Goal: Transaction & Acquisition: Purchase product/service

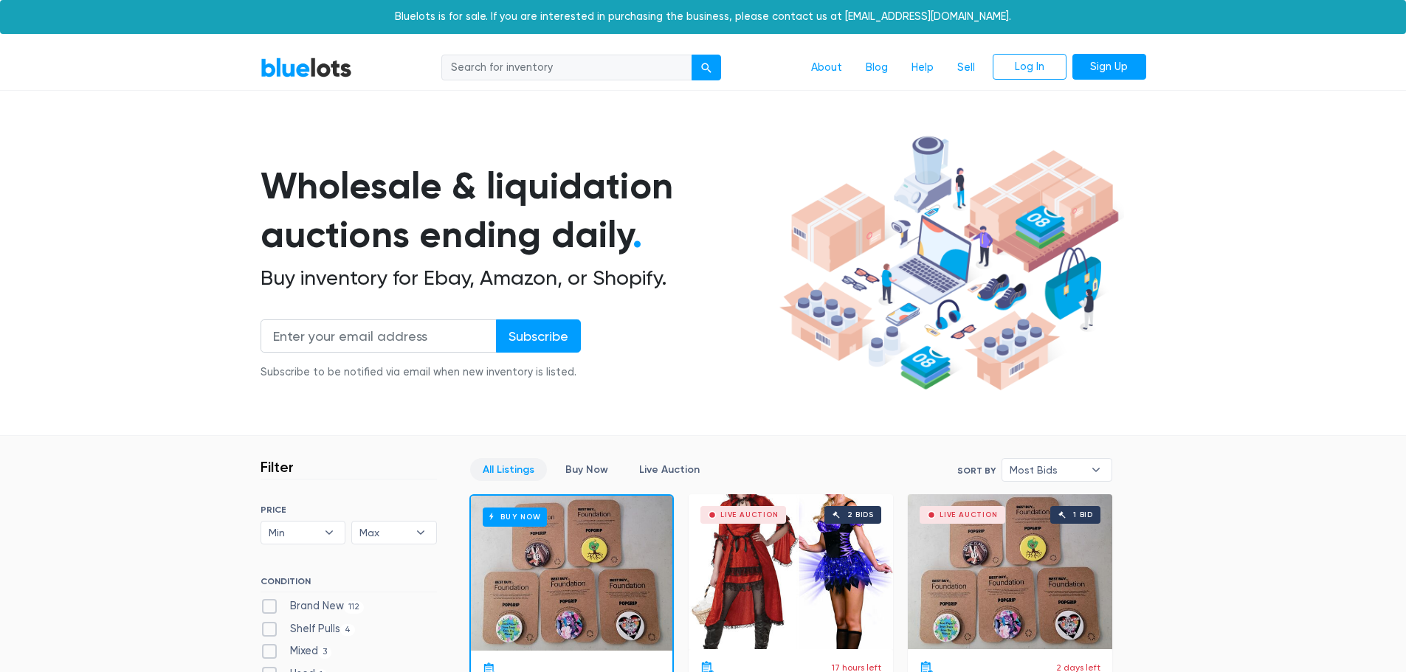
scroll to position [1549, 0]
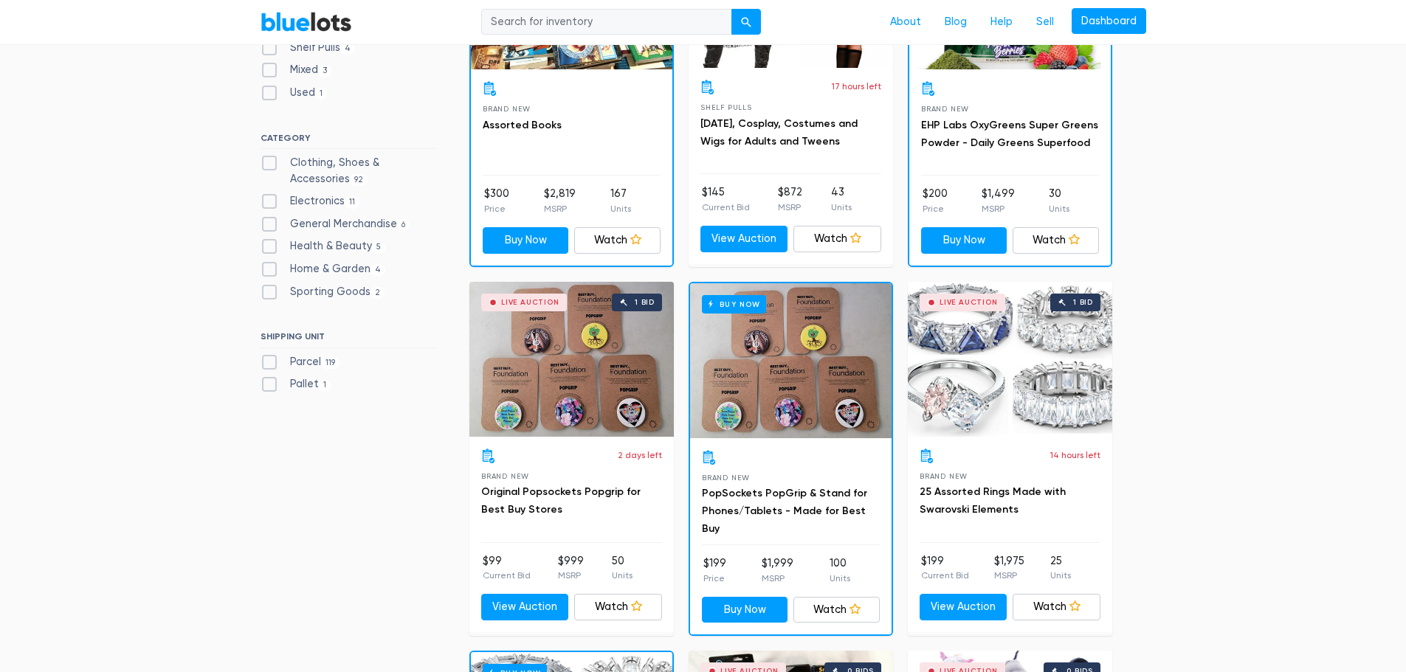
scroll to position [513, 0]
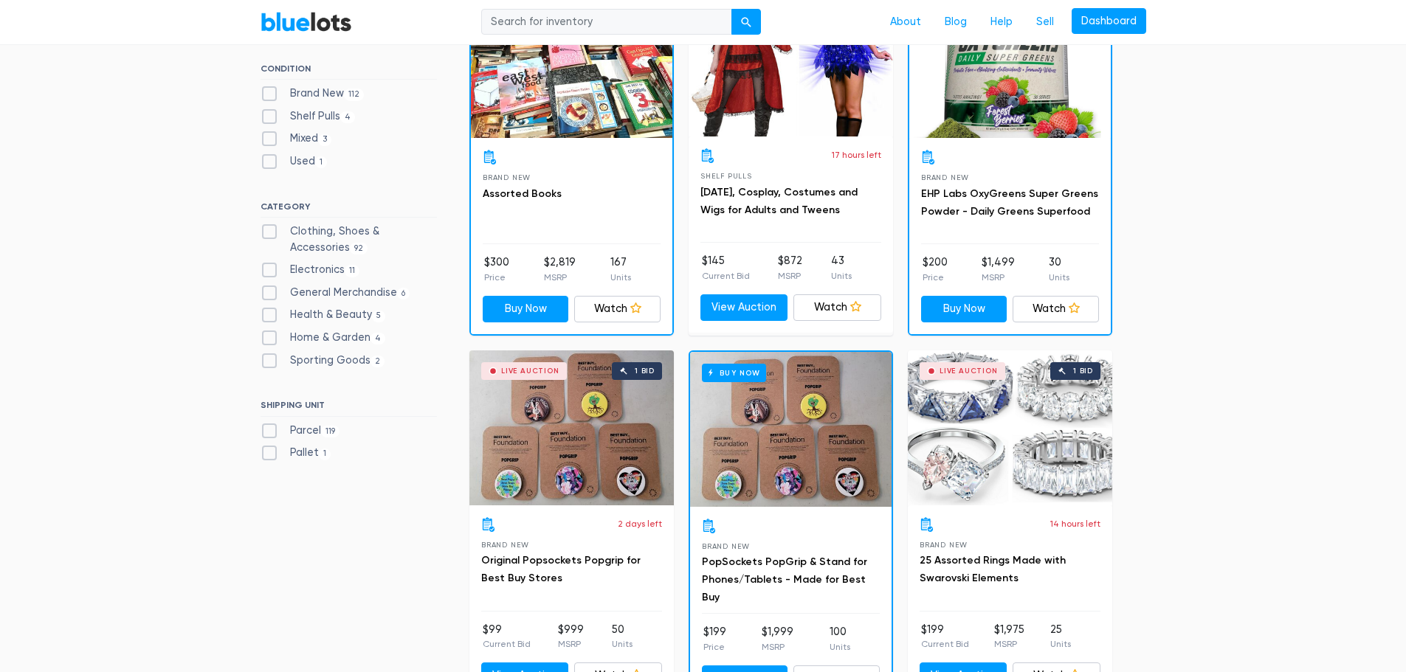
click at [328, 25] on link "BlueLots" at bounding box center [305, 21] width 91 height 21
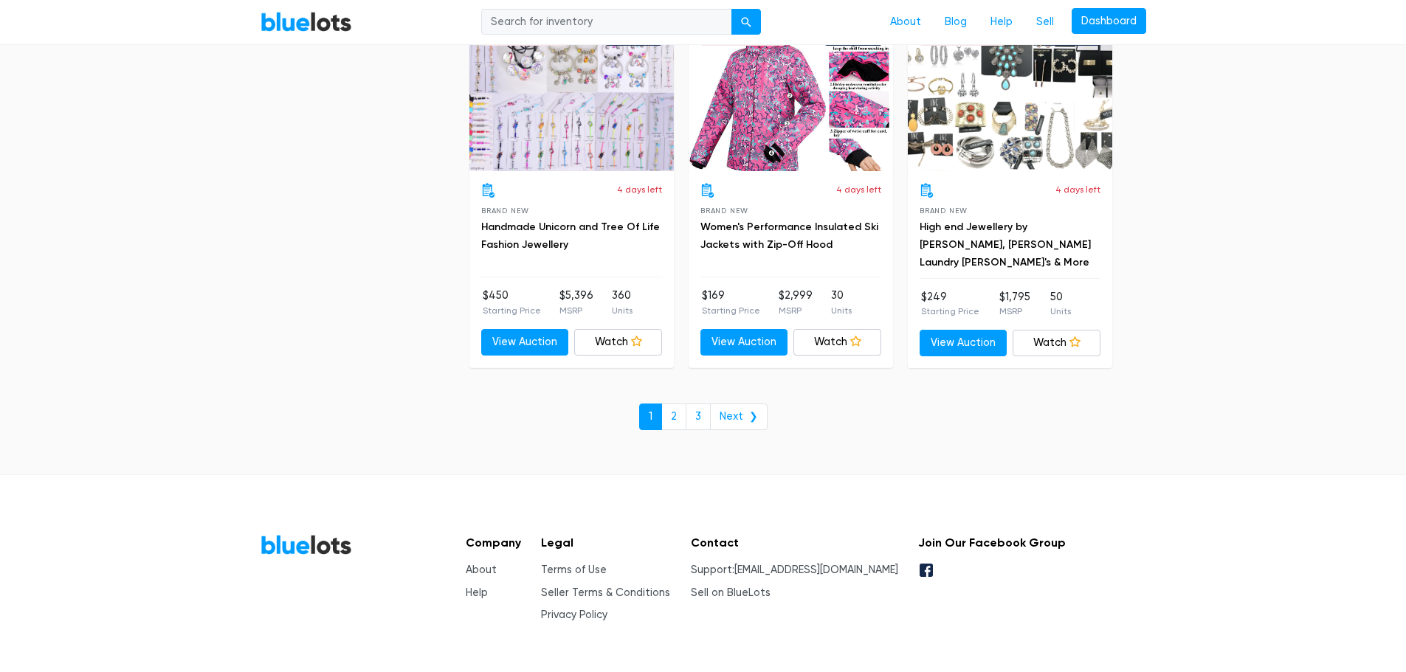
scroll to position [6384, 0]
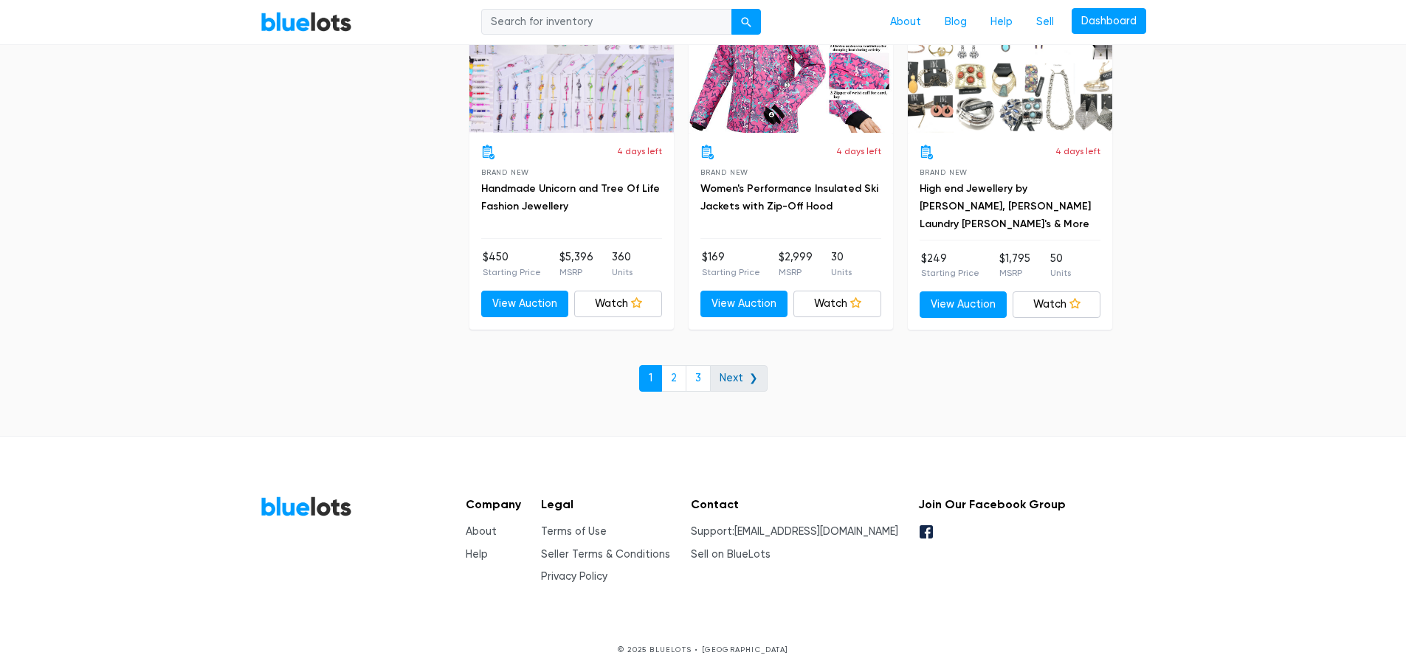
click at [744, 379] on link "Next ❯" at bounding box center [739, 378] width 58 height 27
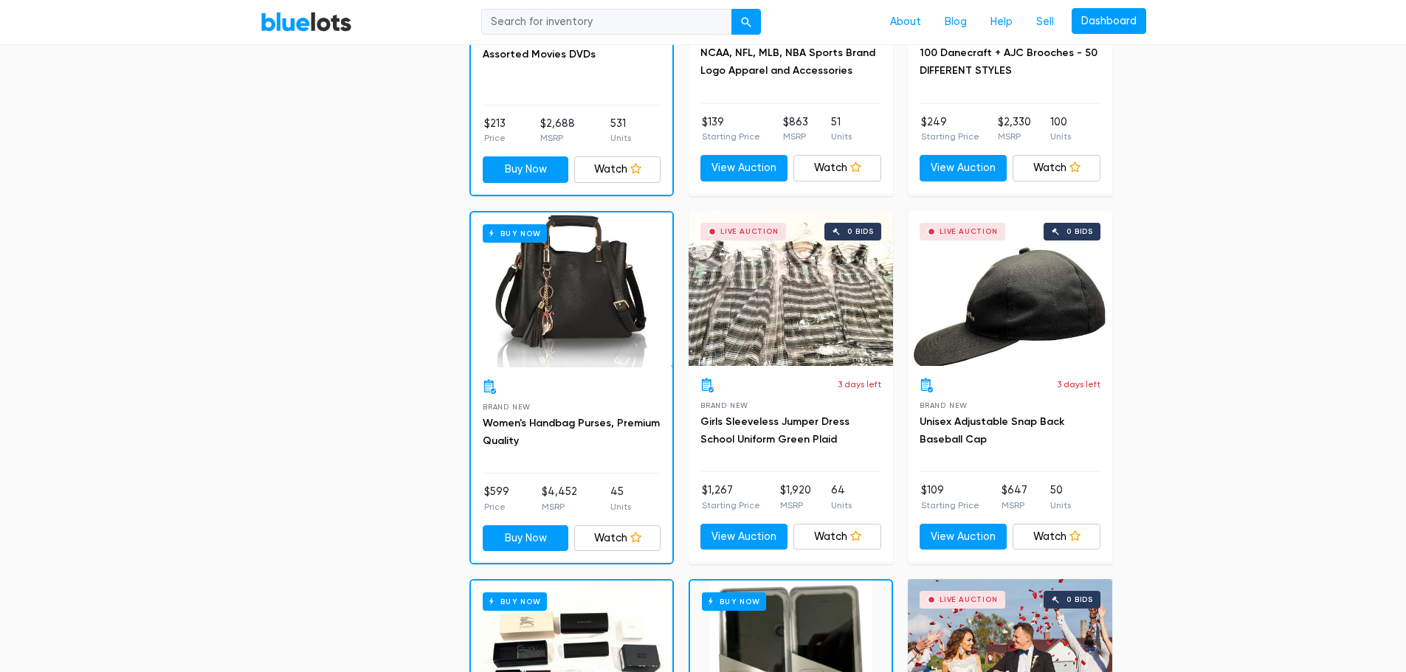
scroll to position [738, 0]
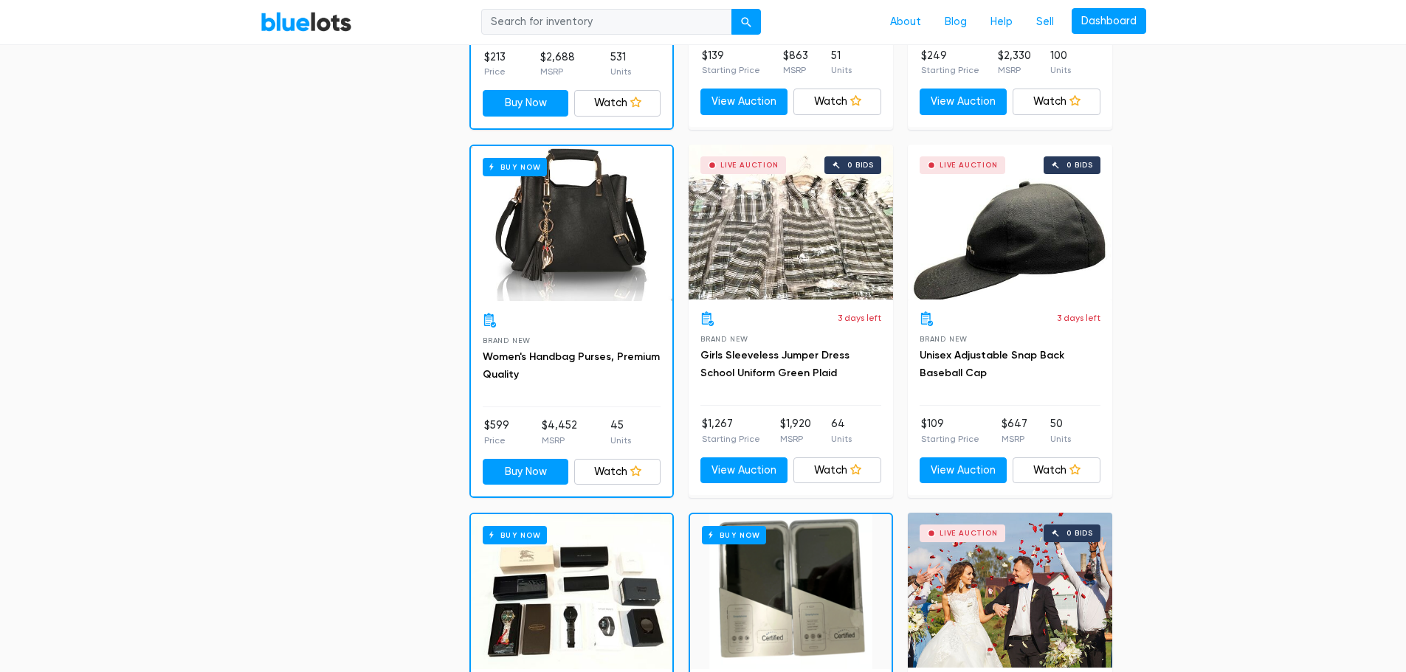
click at [607, 339] on div "Brand New Women's Handbag Purses, Premium Quality" at bounding box center [572, 360] width 178 height 94
click at [616, 272] on div "Buy Now" at bounding box center [571, 223] width 201 height 155
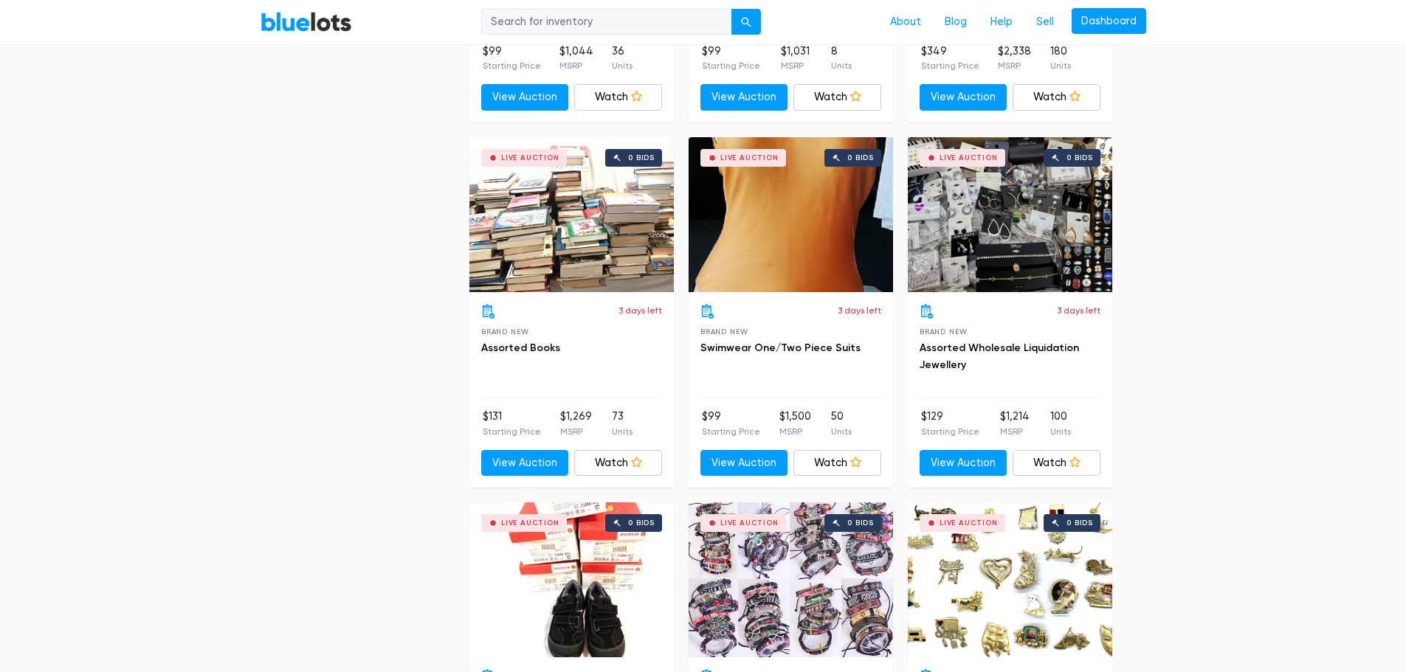
scroll to position [2287, 0]
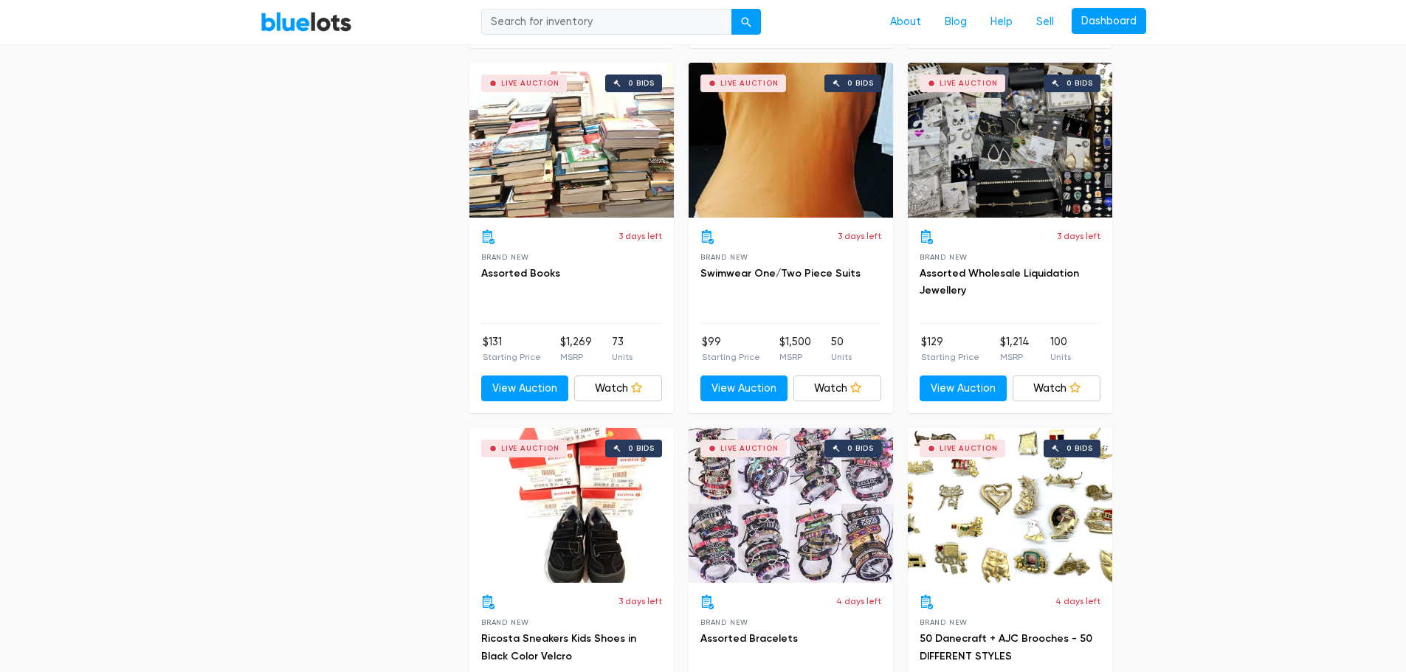
click at [570, 174] on div "Live Auction 0 bids" at bounding box center [571, 140] width 204 height 155
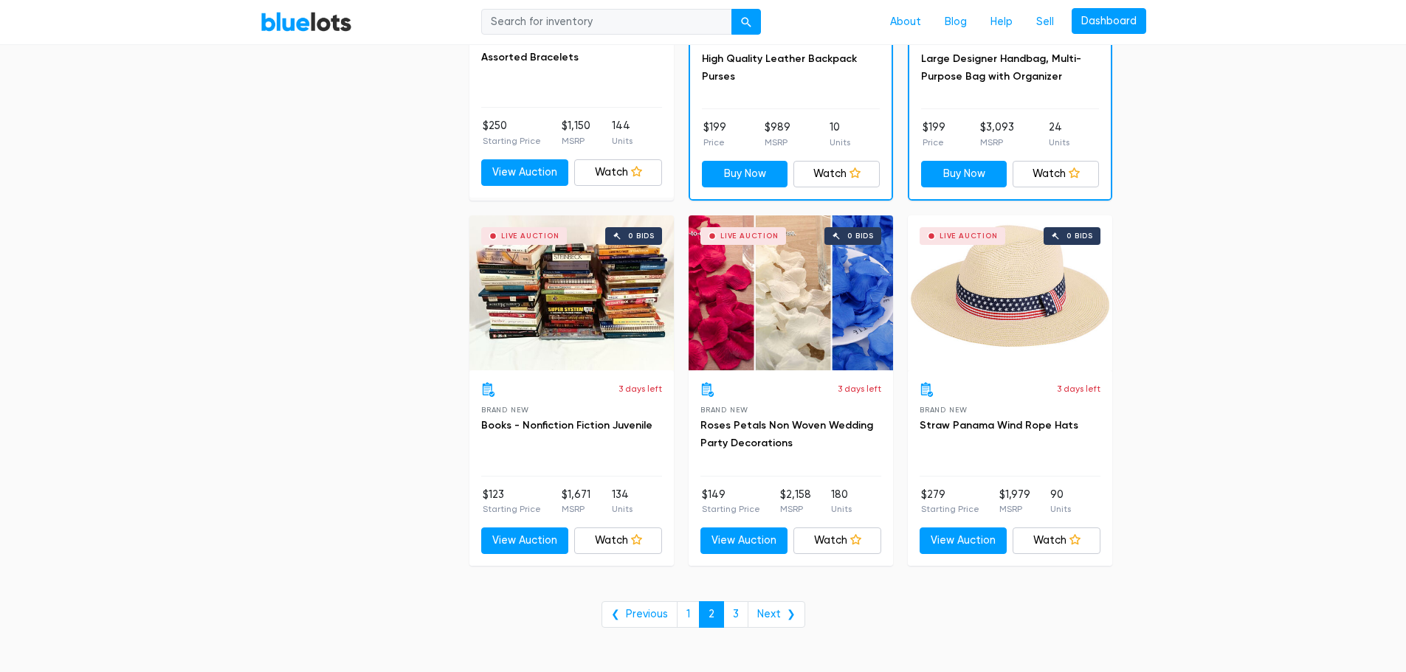
scroll to position [5829, 0]
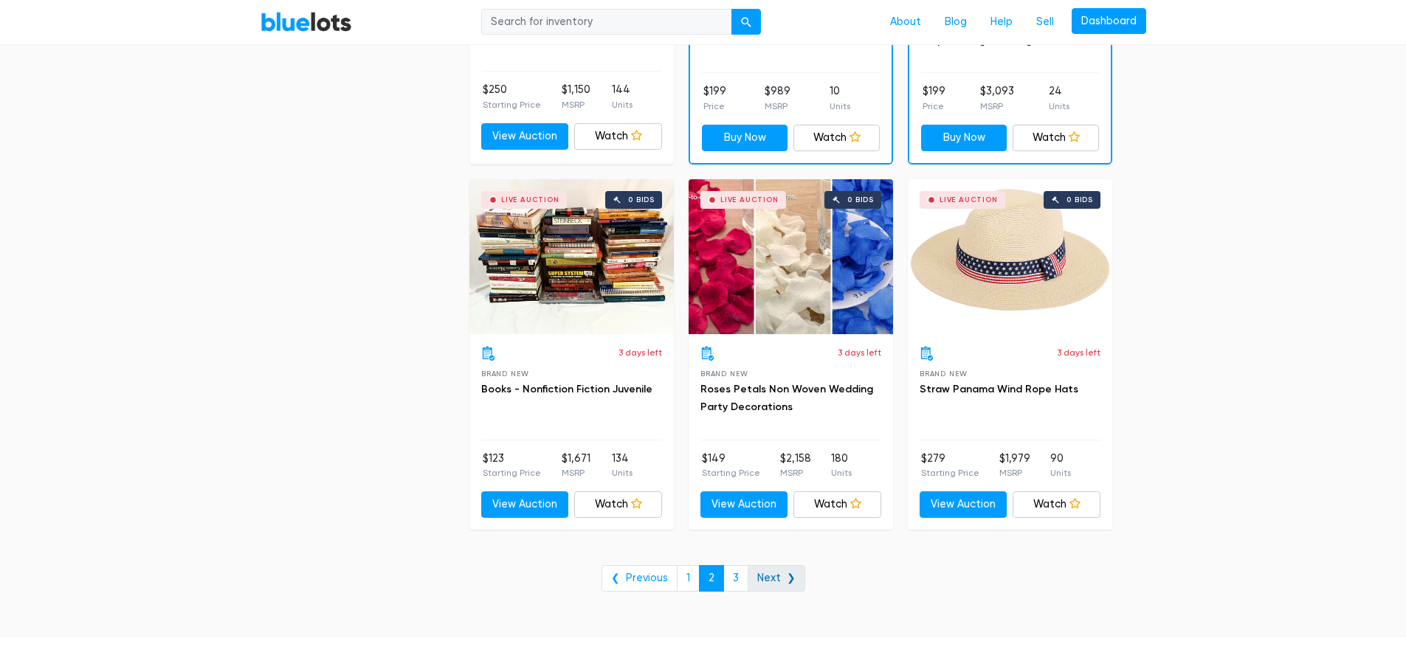
click at [773, 589] on link "Next ❯" at bounding box center [776, 578] width 58 height 27
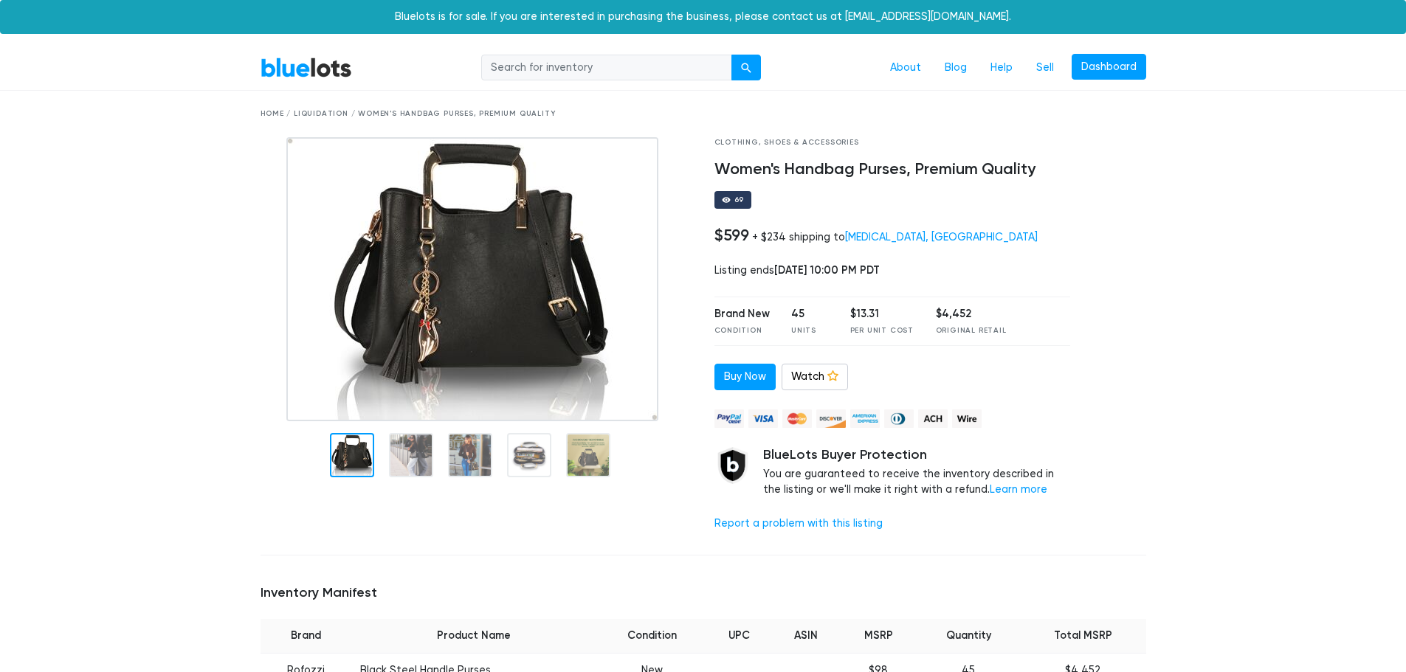
drag, startPoint x: 1190, startPoint y: 193, endPoint x: 1186, endPoint y: 208, distance: 15.2
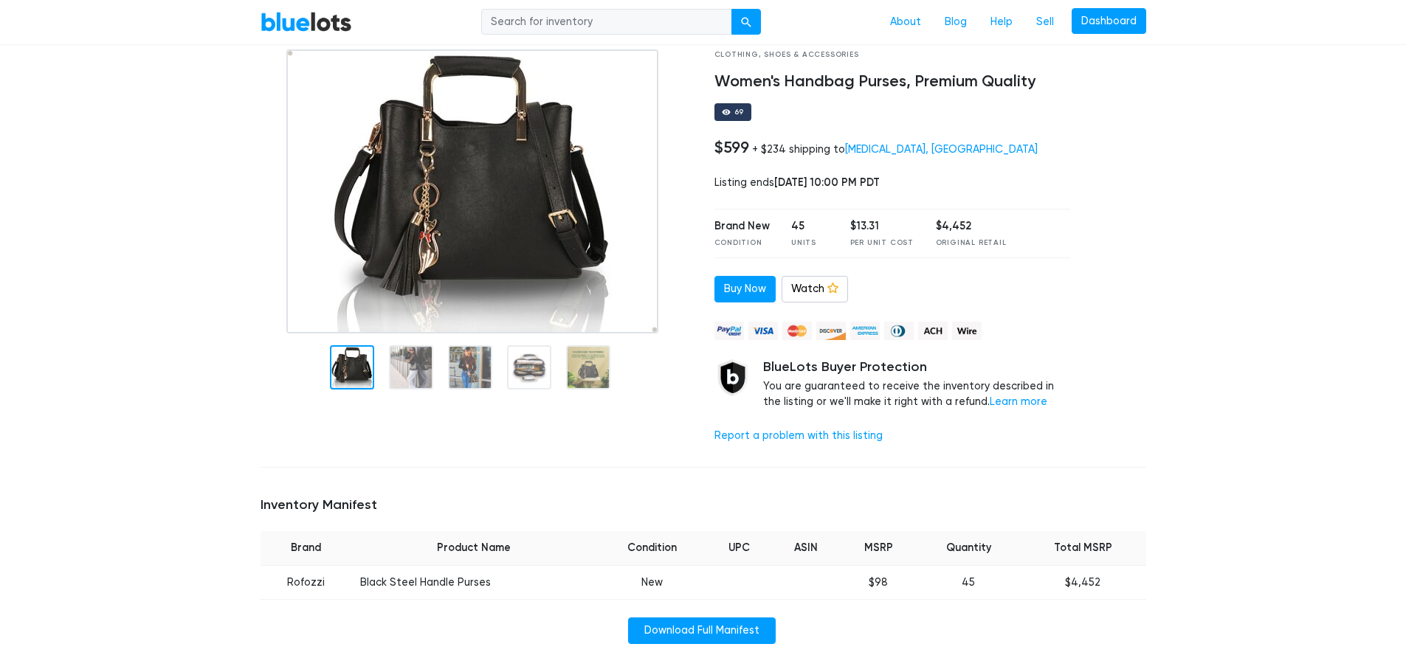
scroll to position [74, 0]
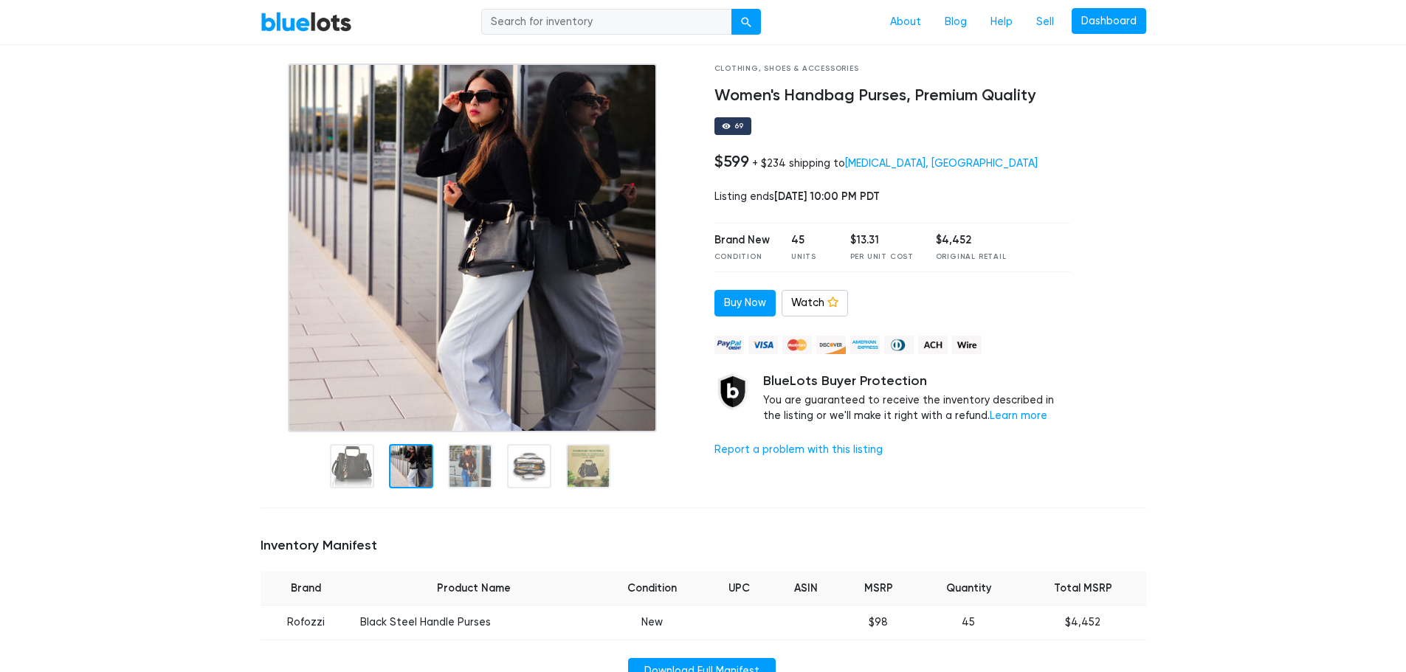
click at [422, 457] on div at bounding box center [411, 466] width 44 height 44
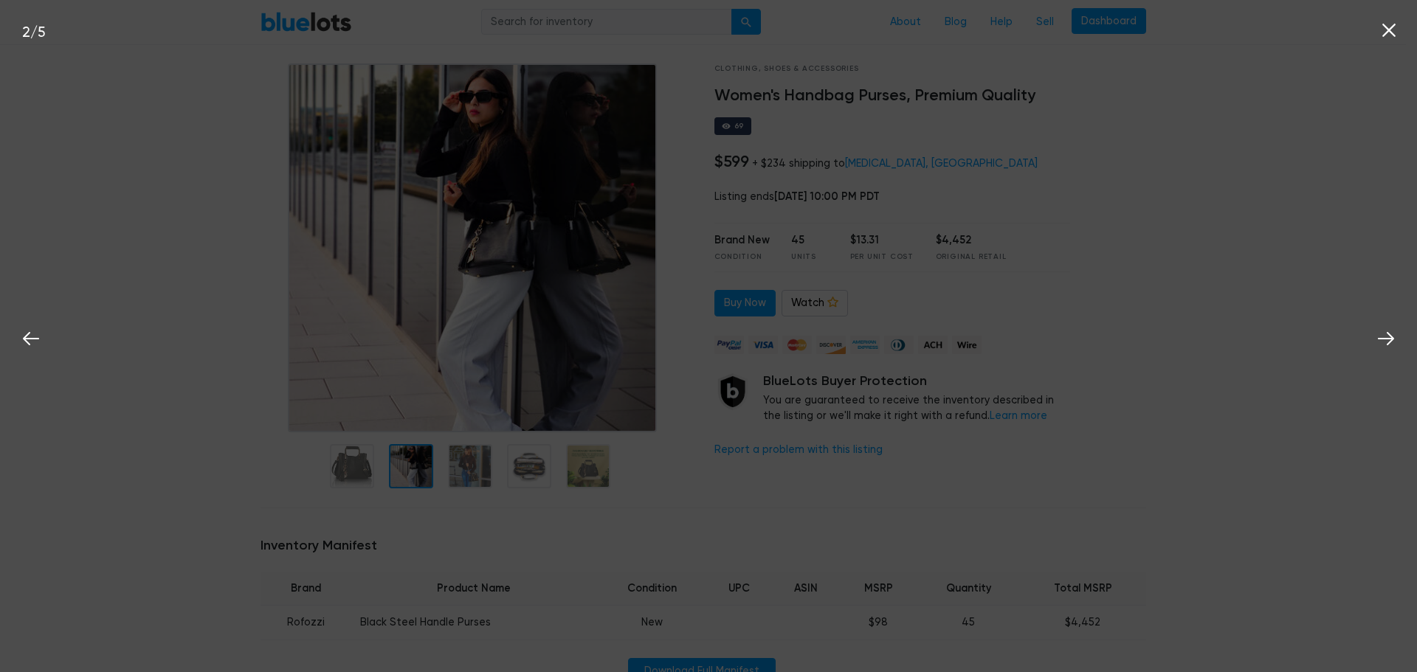
click at [482, 455] on div "2 / 5" at bounding box center [708, 336] width 1417 height 672
click at [473, 466] on div "2 / 5" at bounding box center [708, 336] width 1417 height 672
click at [1046, 410] on div "2 / 5" at bounding box center [708, 336] width 1417 height 672
click at [1389, 32] on icon at bounding box center [1389, 30] width 22 height 22
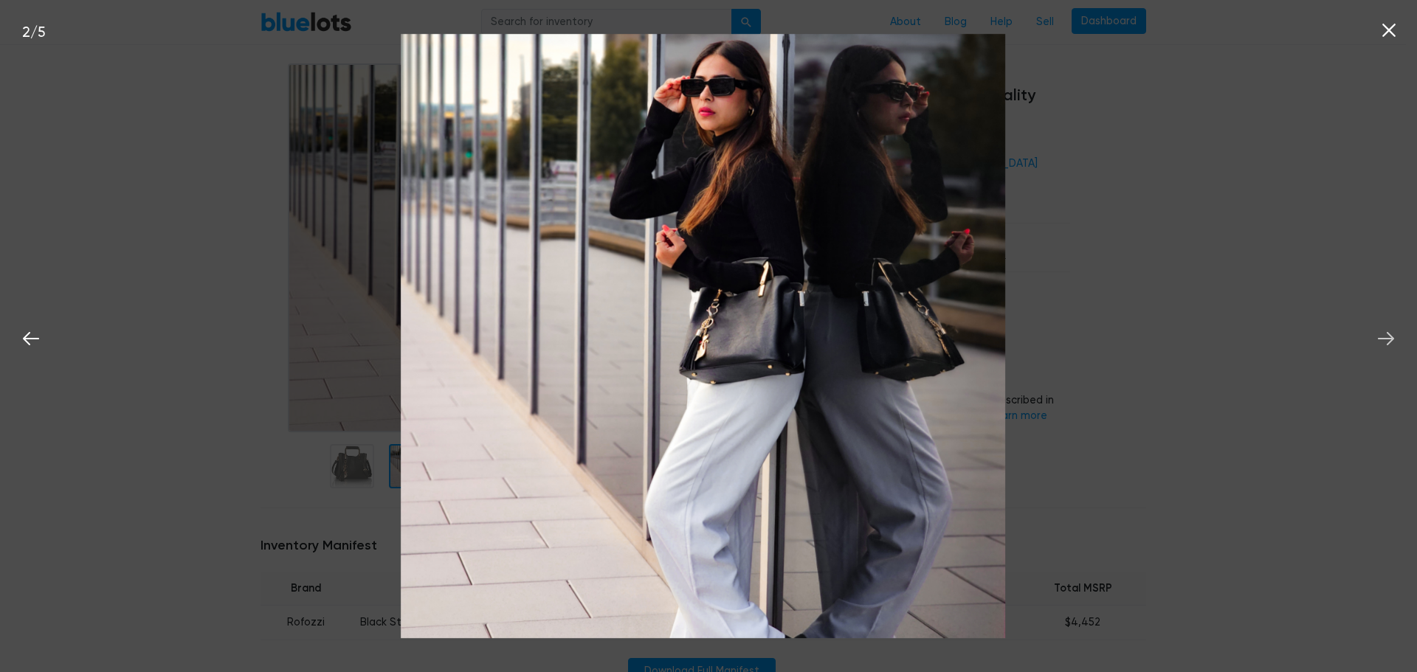
click at [1390, 337] on icon at bounding box center [1386, 339] width 22 height 22
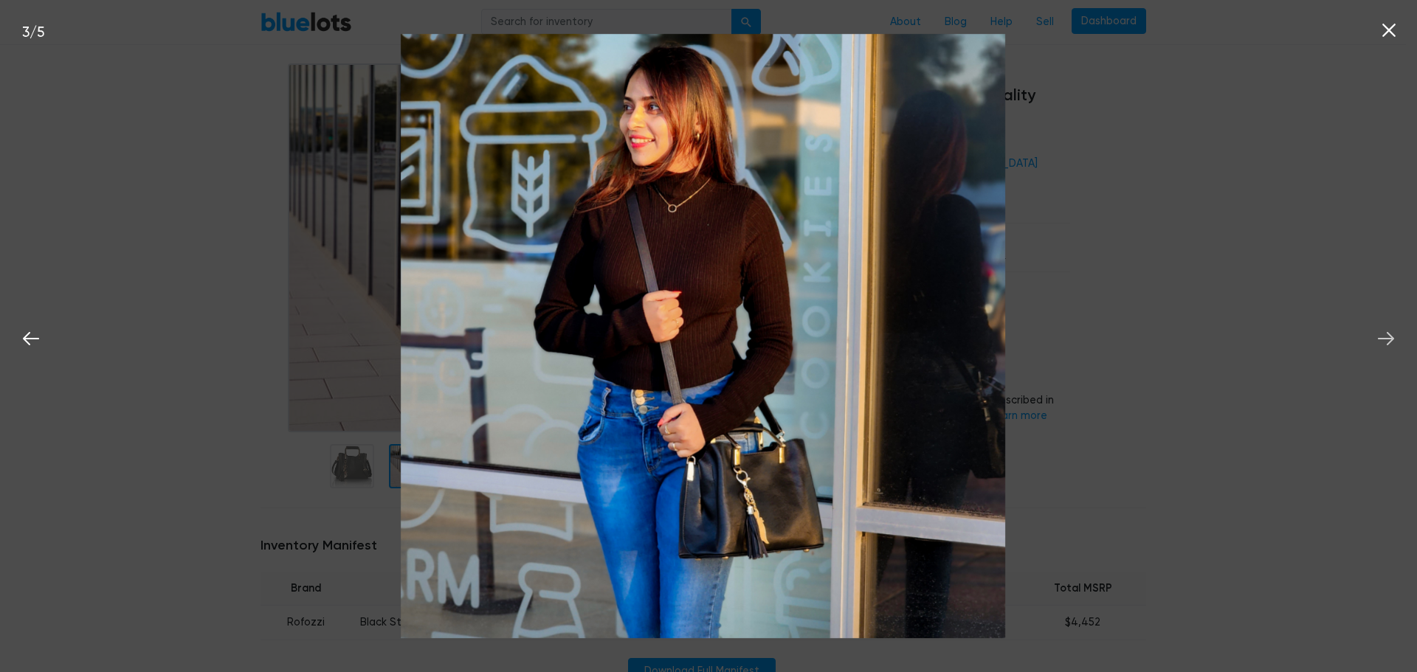
click at [1390, 337] on icon at bounding box center [1386, 339] width 22 height 22
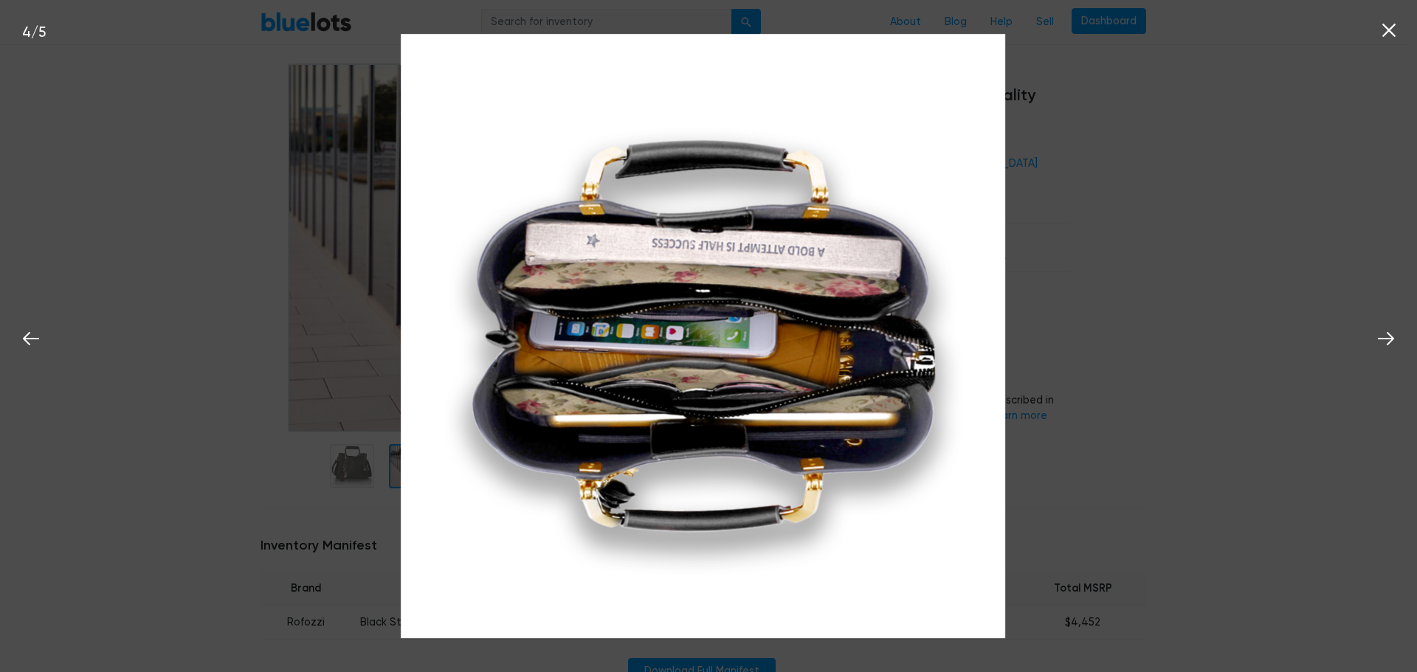
click at [1405, 13] on div "4 / 5" at bounding box center [708, 336] width 1417 height 672
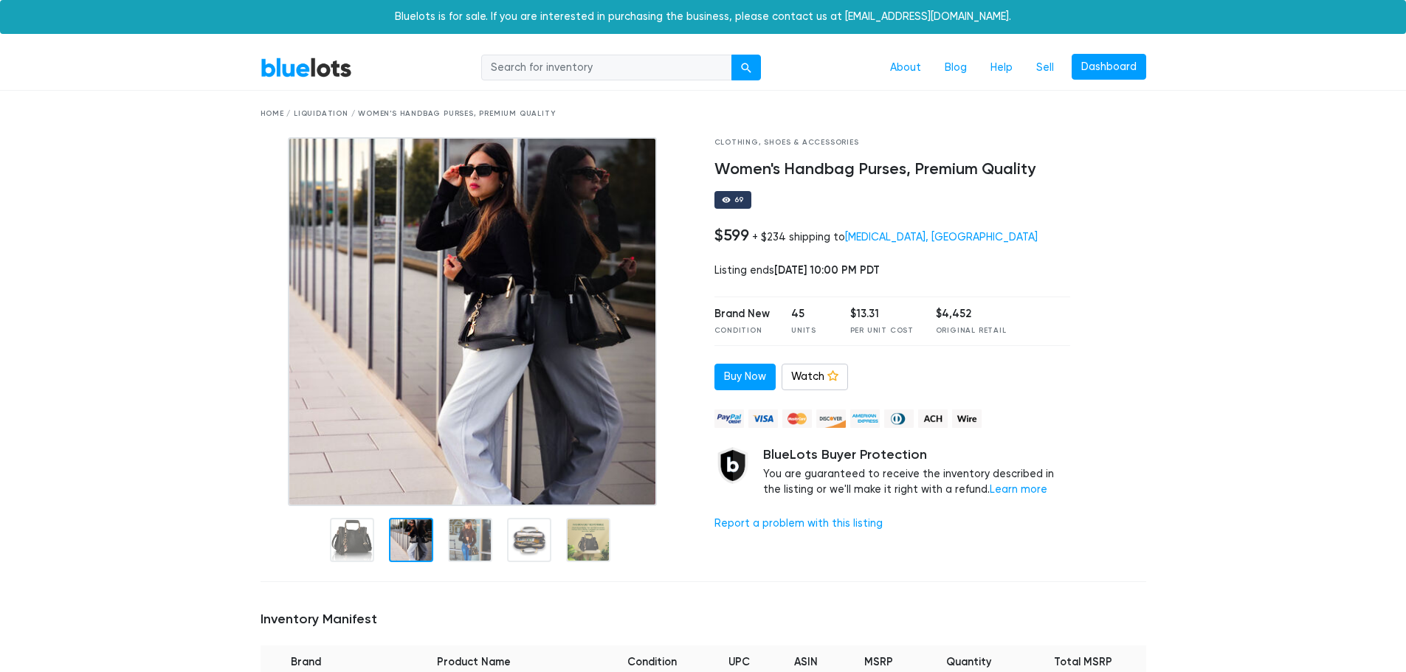
click at [294, 77] on link "BlueLots" at bounding box center [305, 67] width 91 height 21
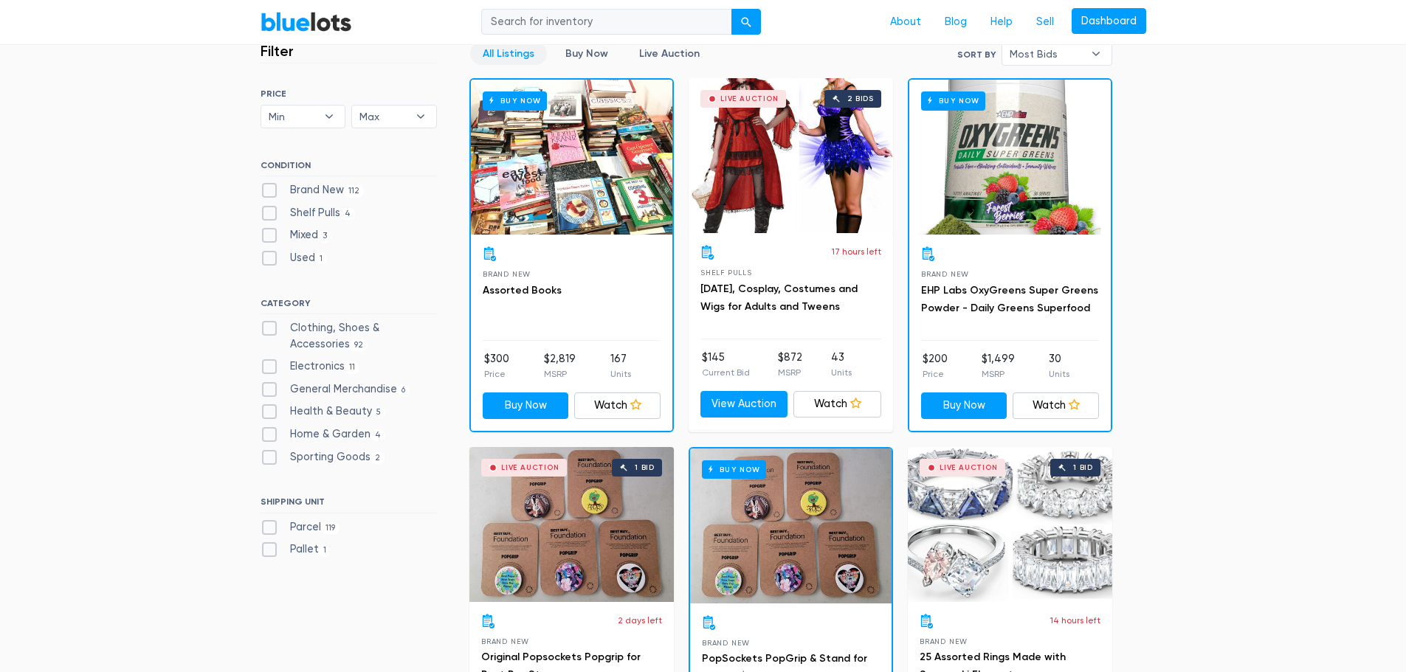
scroll to position [443, 0]
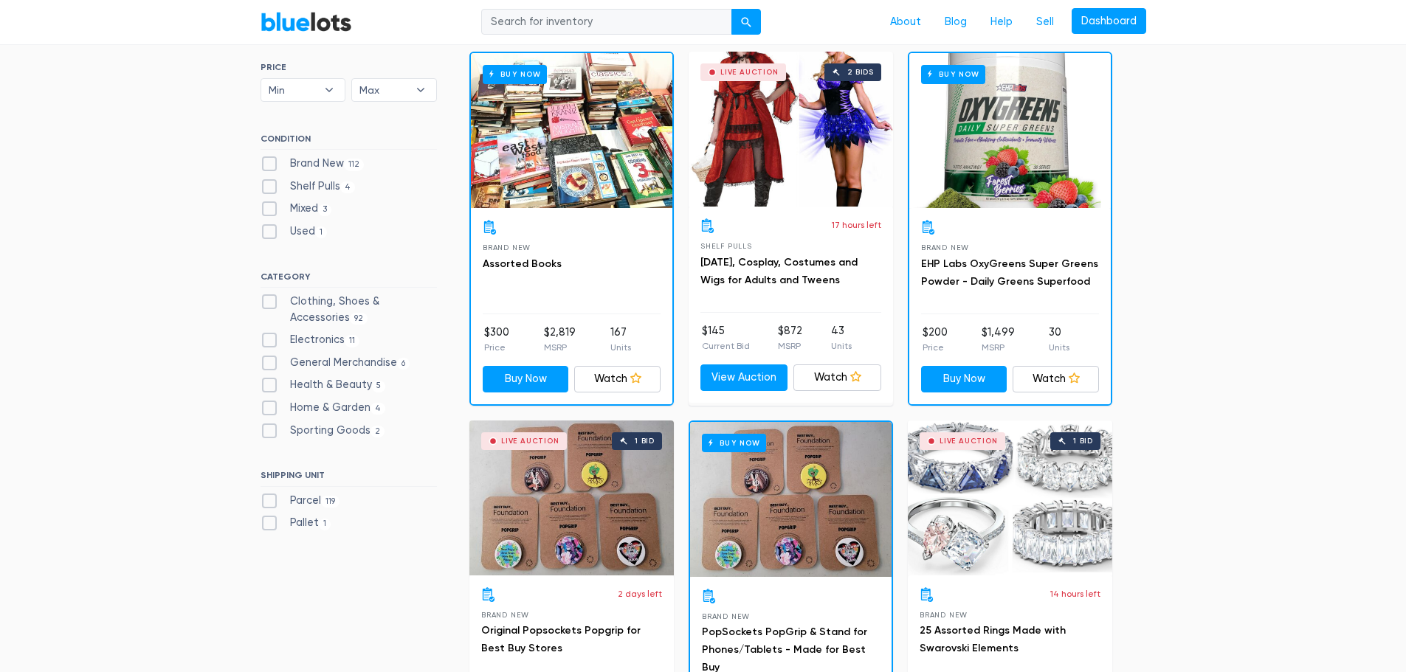
click at [298, 340] on label "Electronics 11" at bounding box center [310, 340] width 100 height 16
click at [270, 340] on input "Electronics 11" at bounding box center [265, 337] width 10 height 10
checkbox input "true"
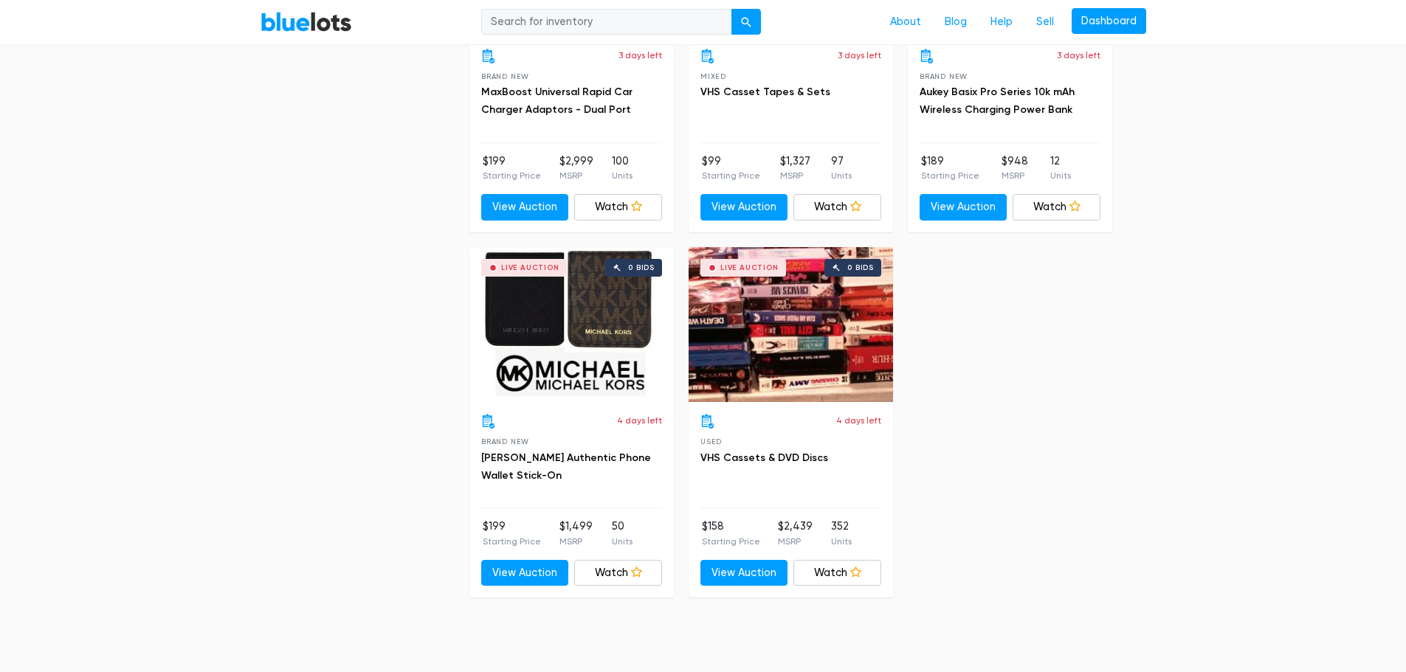
scroll to position [1725, 0]
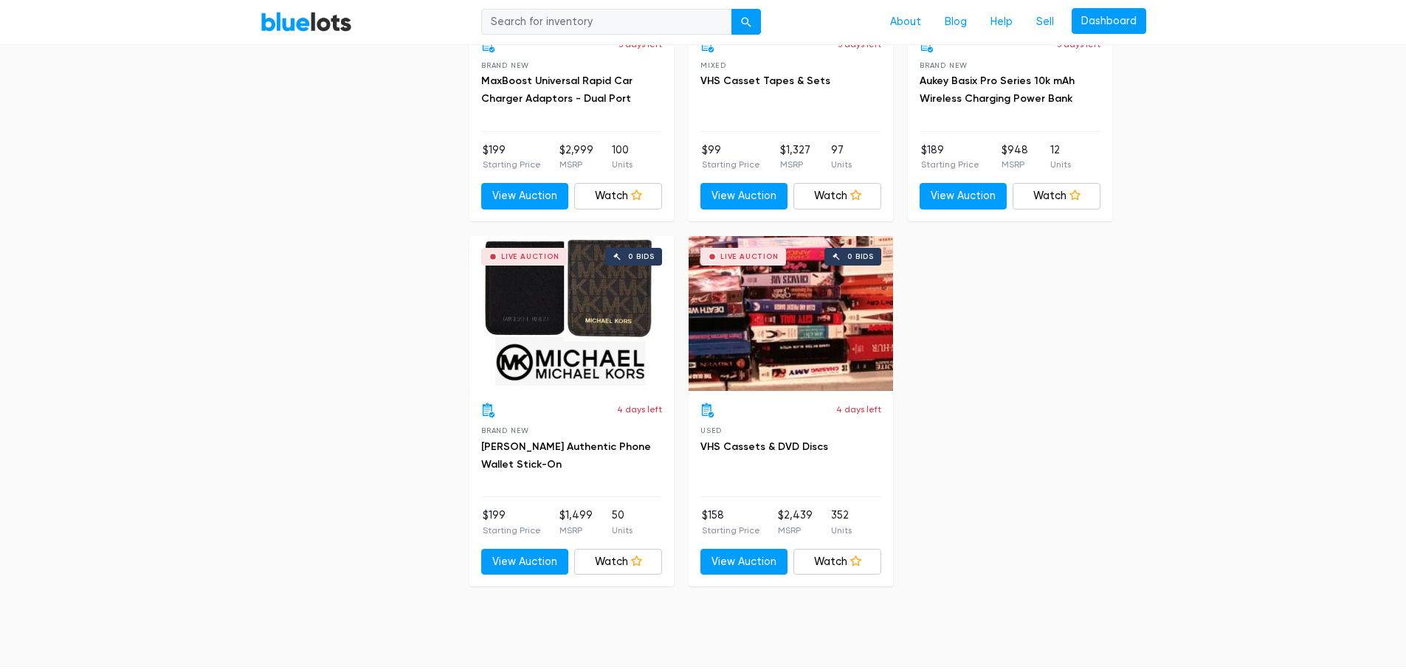
click at [621, 311] on div "Live Auction 0 bids" at bounding box center [571, 313] width 204 height 155
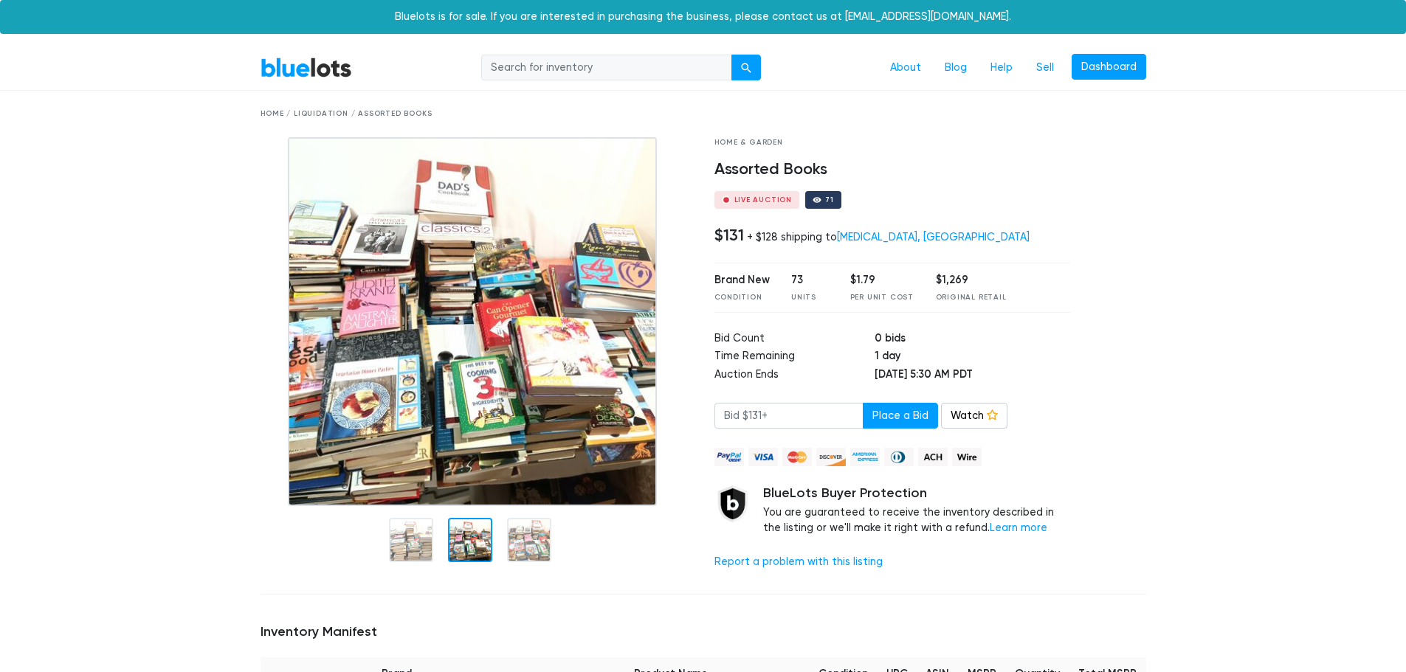
click at [258, 70] on div "BlueLots About Blog Help Sell Dashboard" at bounding box center [703, 68] width 908 height 28
click at [303, 61] on link "BlueLots" at bounding box center [305, 67] width 91 height 21
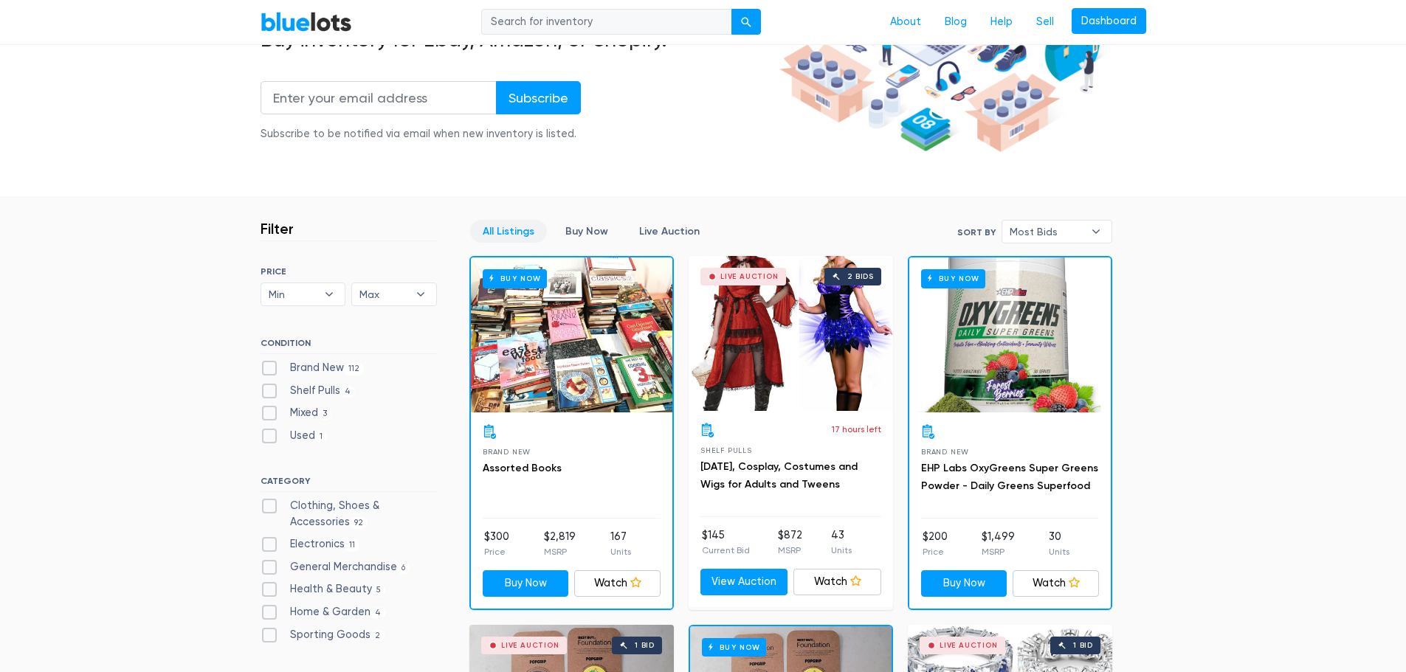
scroll to position [295, 0]
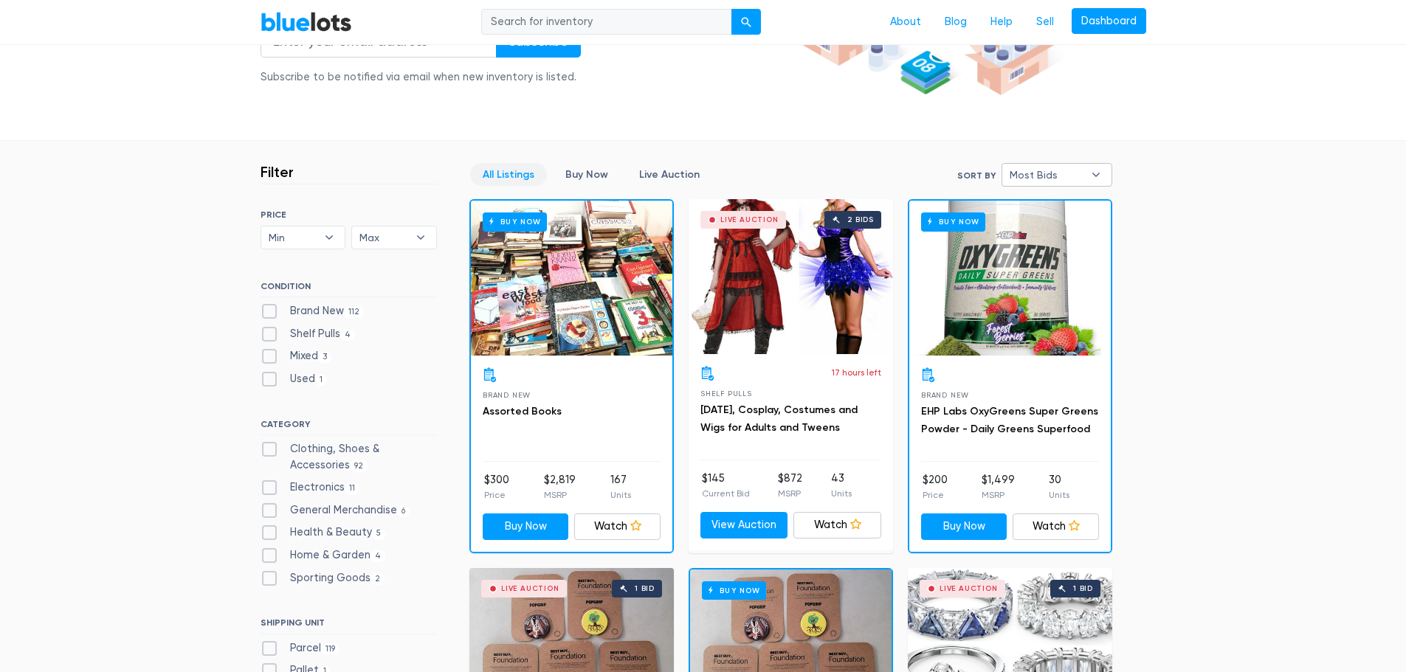
click at [1091, 173] on b "▾" at bounding box center [1095, 175] width 31 height 22
click at [696, 168] on link "Live Auction" at bounding box center [669, 174] width 86 height 23
click at [576, 166] on link "Buy Now" at bounding box center [587, 174] width 68 height 23
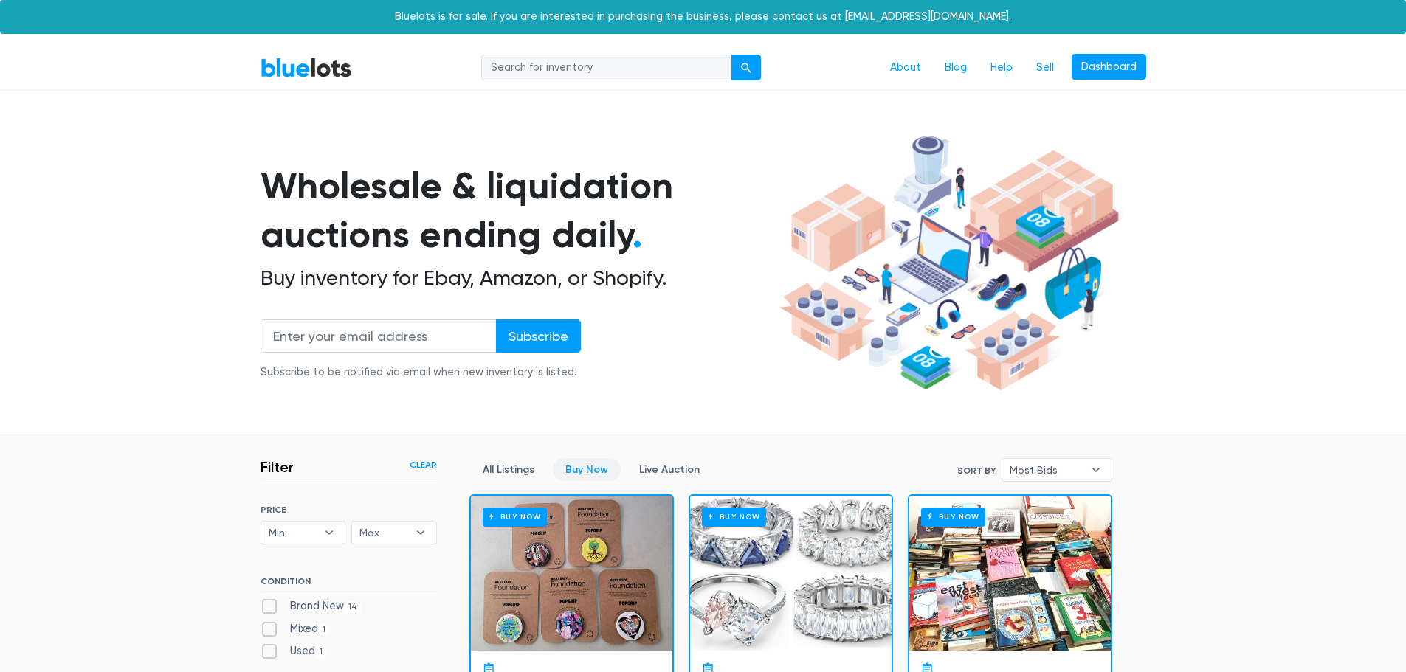
scroll to position [397, 0]
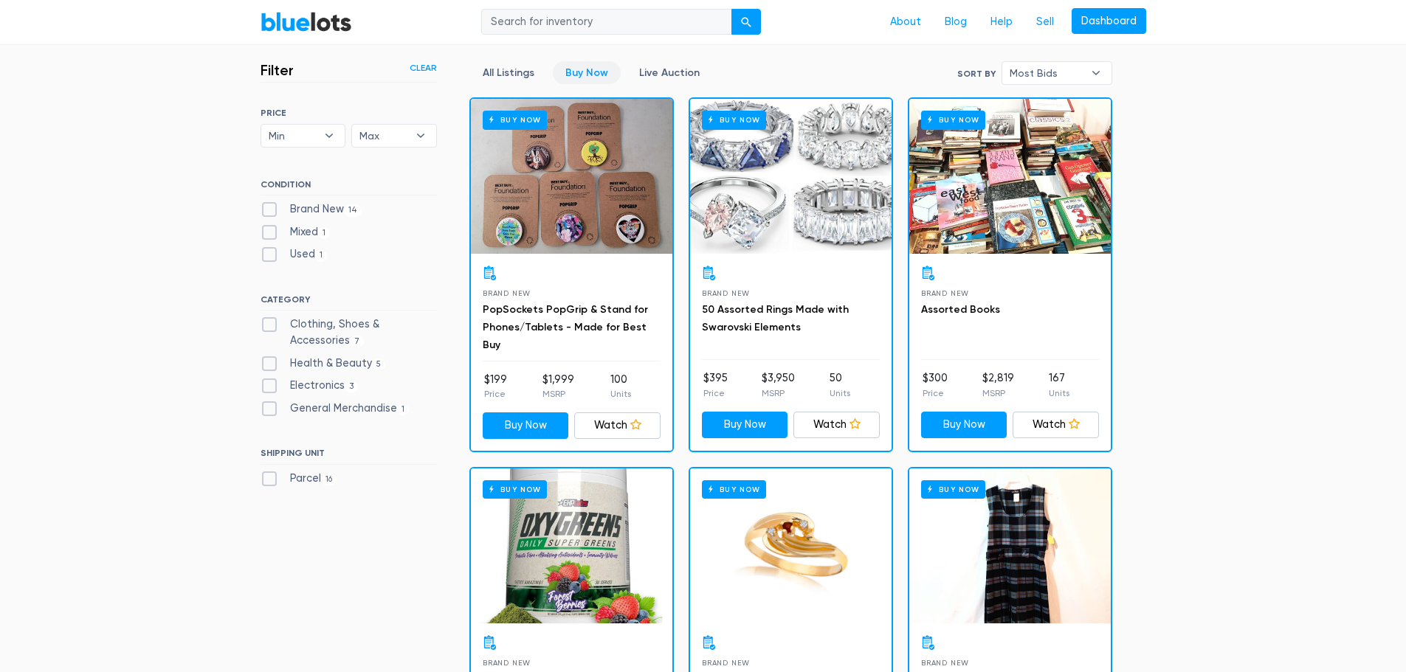
click at [784, 236] on div "Buy Now" at bounding box center [790, 176] width 201 height 155
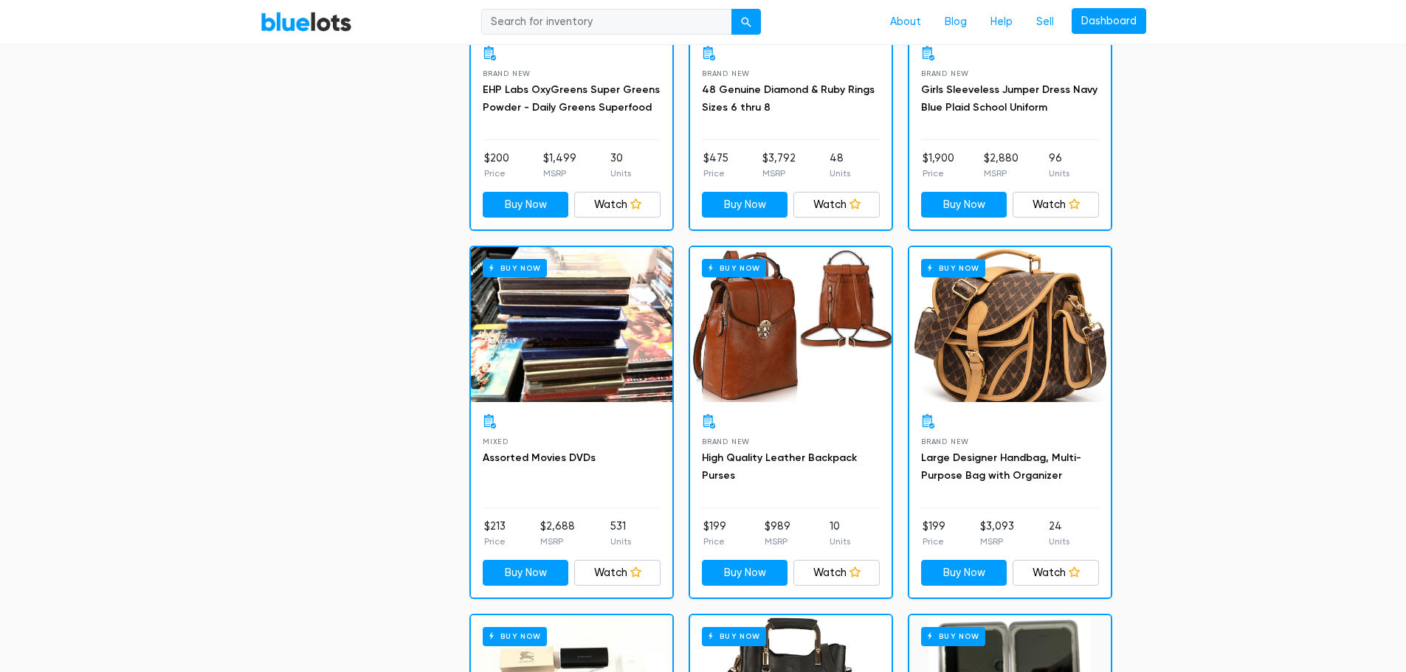
scroll to position [987, 0]
click at [579, 371] on div "Buy Now" at bounding box center [571, 323] width 201 height 155
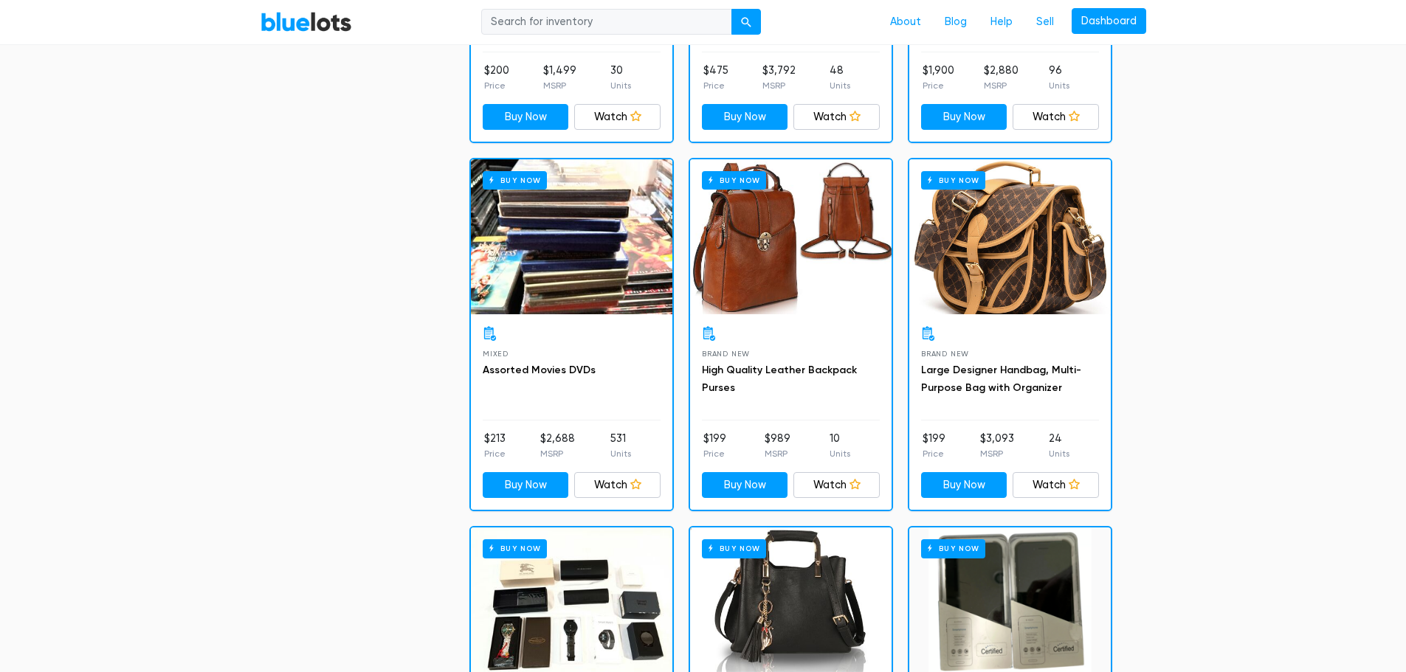
scroll to position [1209, 0]
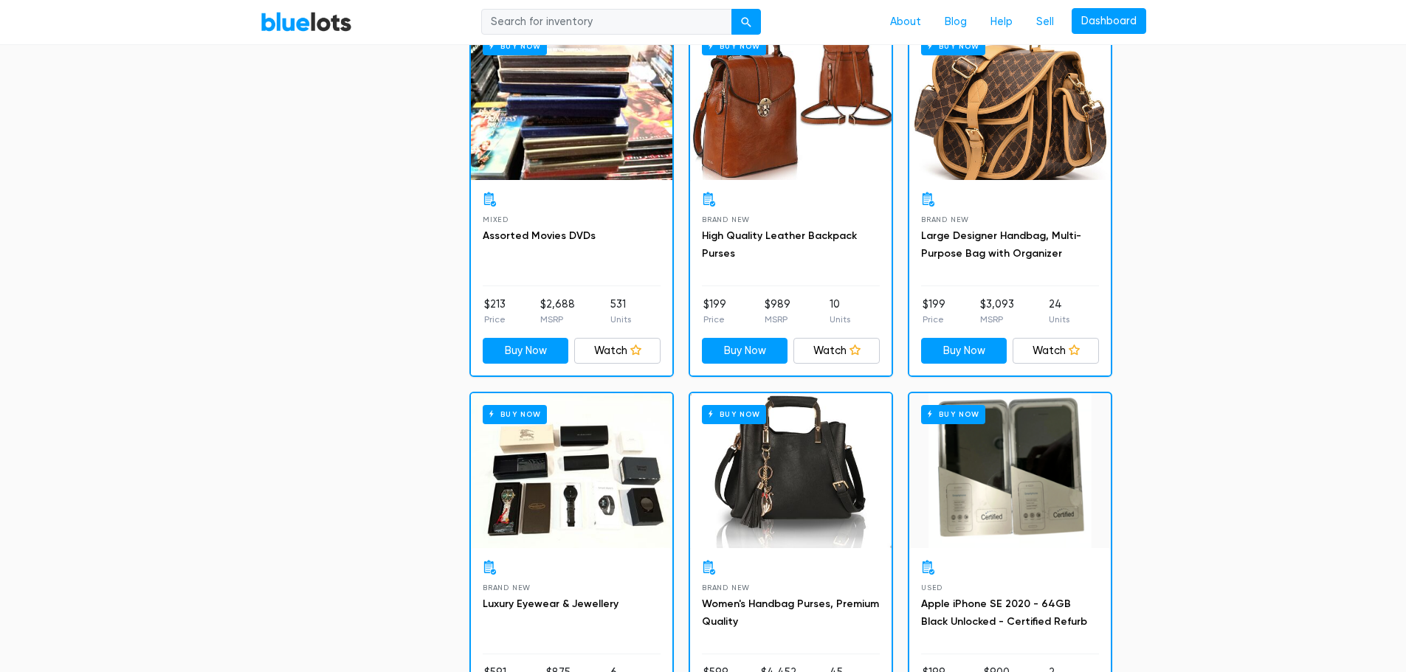
click at [800, 143] on div "Buy Now" at bounding box center [790, 102] width 201 height 155
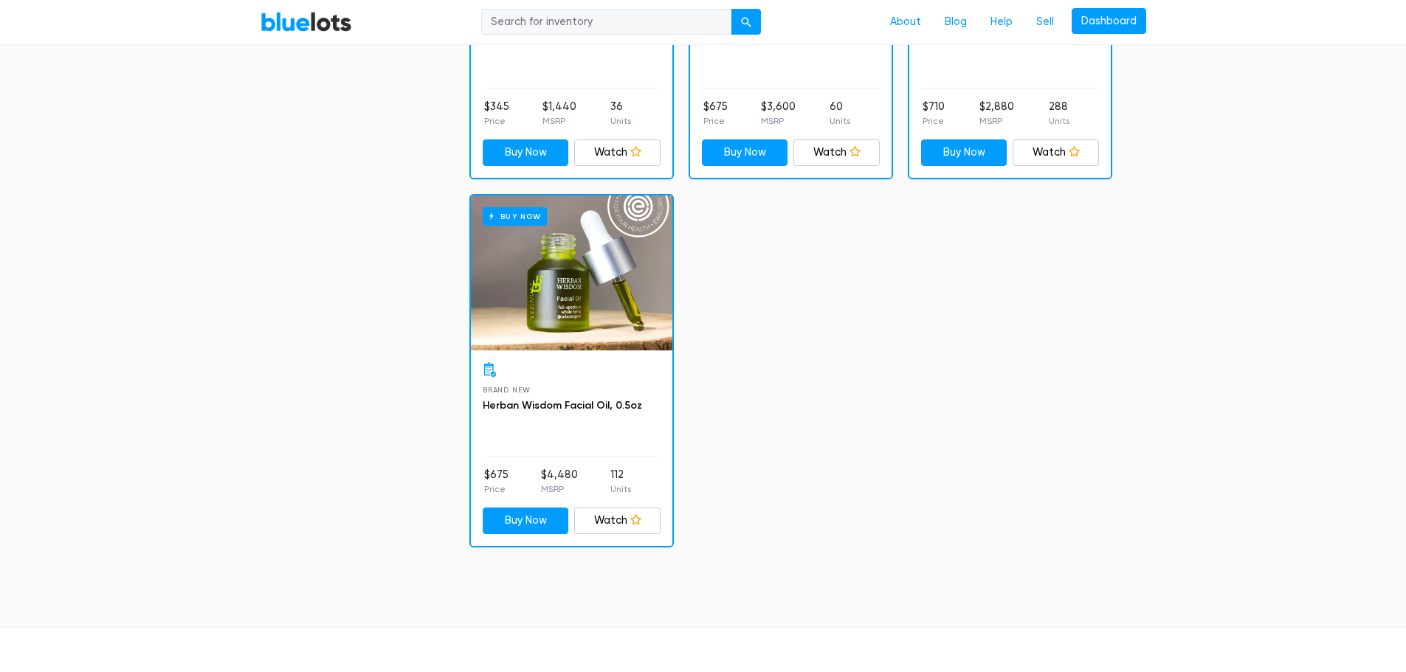
scroll to position [2118, 0]
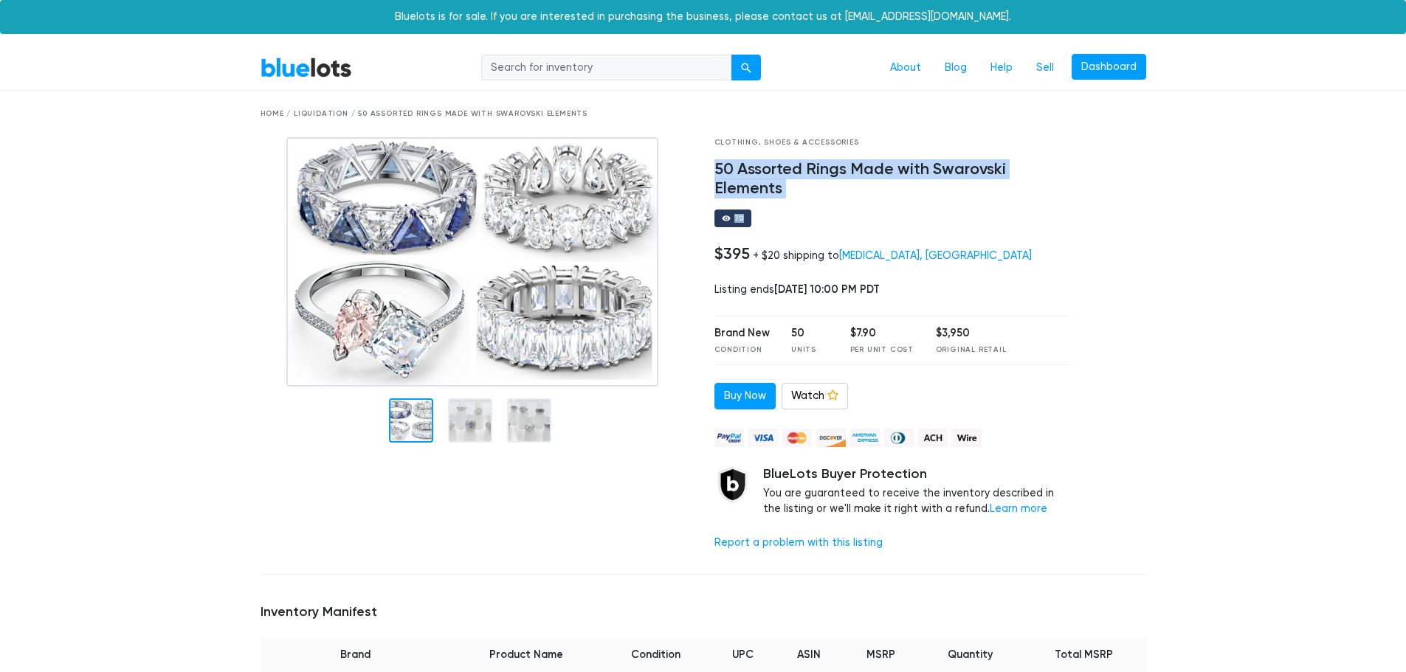
drag, startPoint x: 823, startPoint y: 204, endPoint x: 713, endPoint y: 175, distance: 114.4
click at [713, 175] on div "Clothing, Shoes & Accessories 50 Assorted Rings Made with Swarovski Elements 70…" at bounding box center [892, 350] width 379 height 426
click at [703, 139] on div at bounding box center [703, 139] width 0 height 0
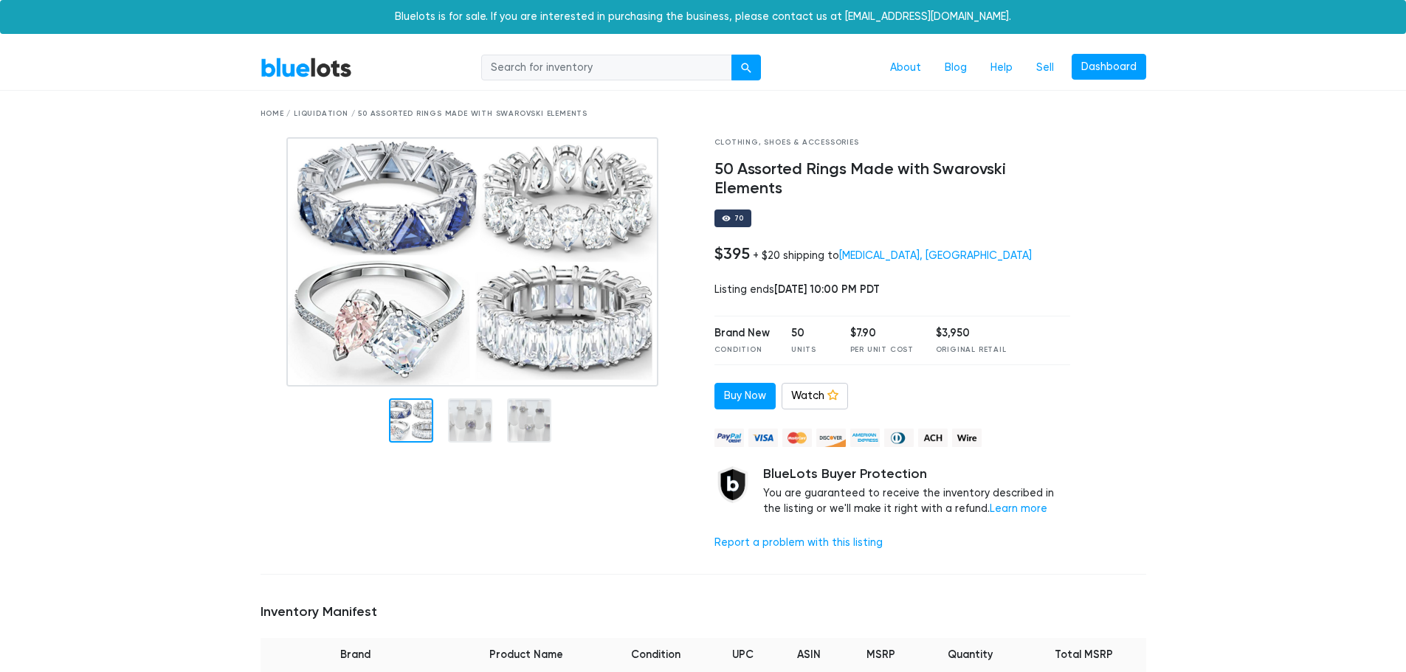
click at [1127, 226] on div at bounding box center [1119, 350] width 76 height 426
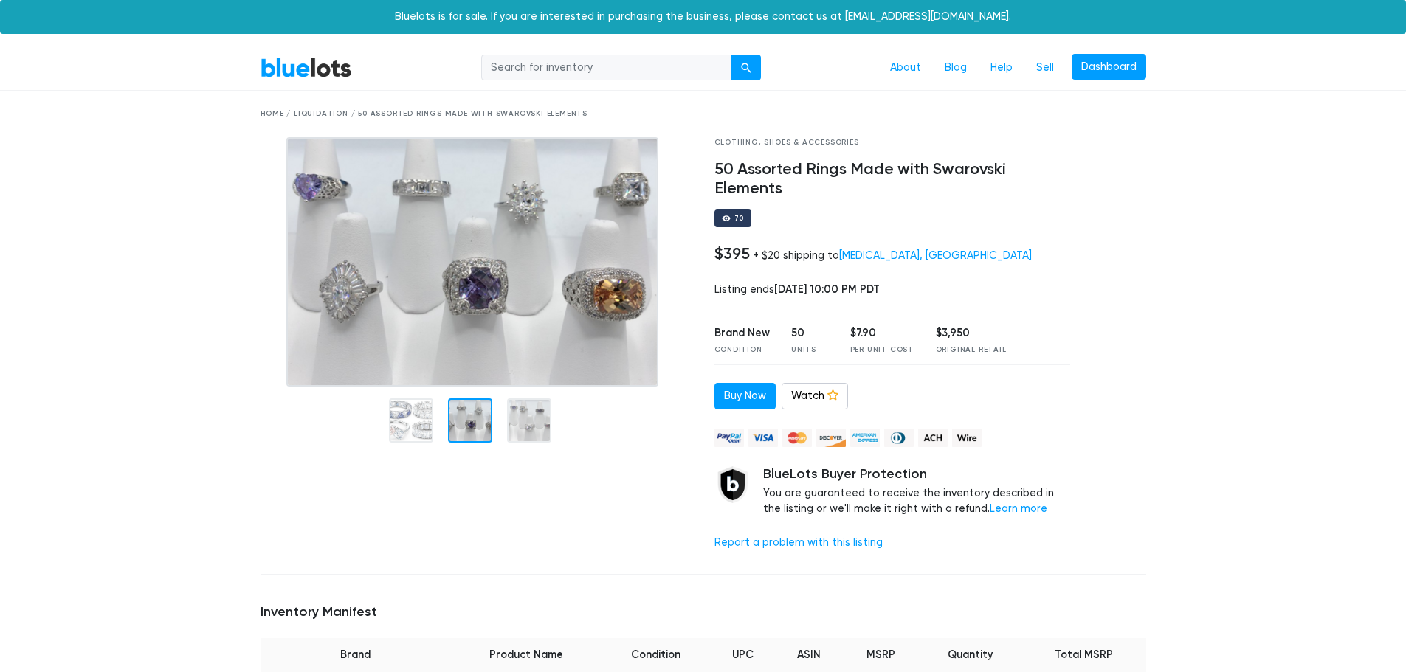
click at [488, 415] on div at bounding box center [470, 420] width 44 height 44
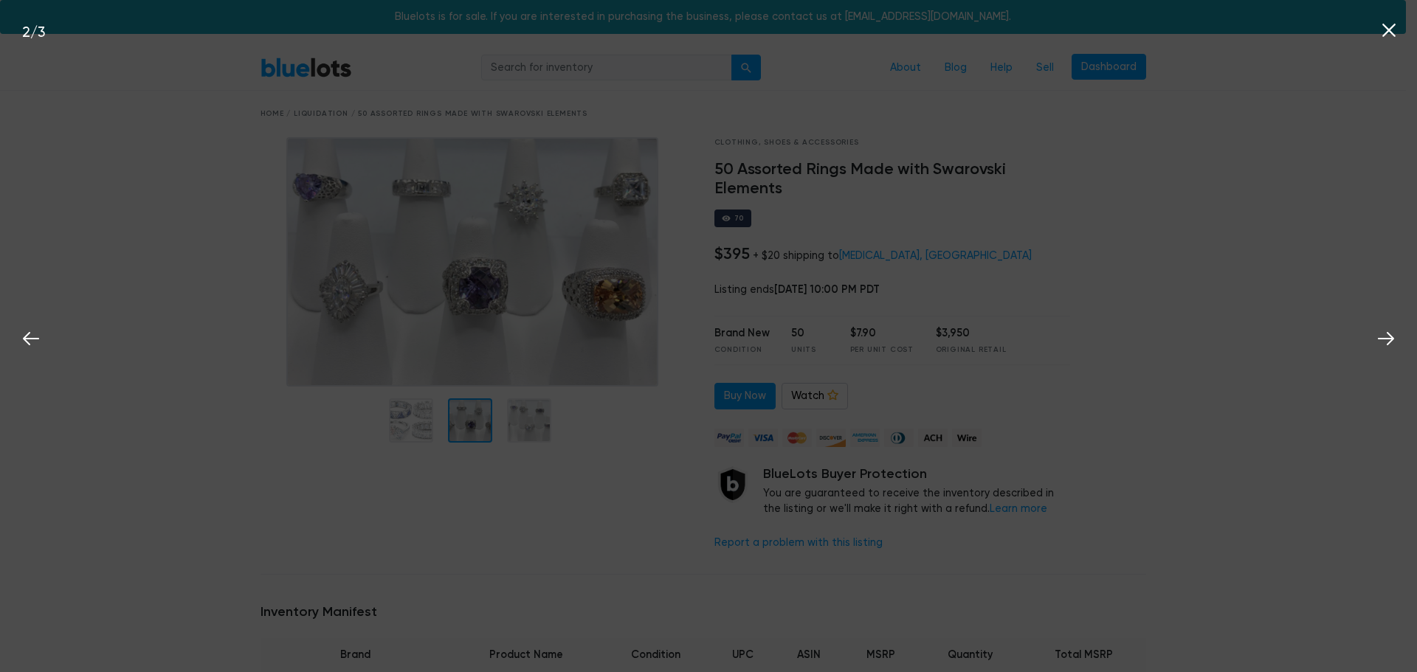
click at [553, 291] on div "2 / 3" at bounding box center [708, 336] width 1417 height 672
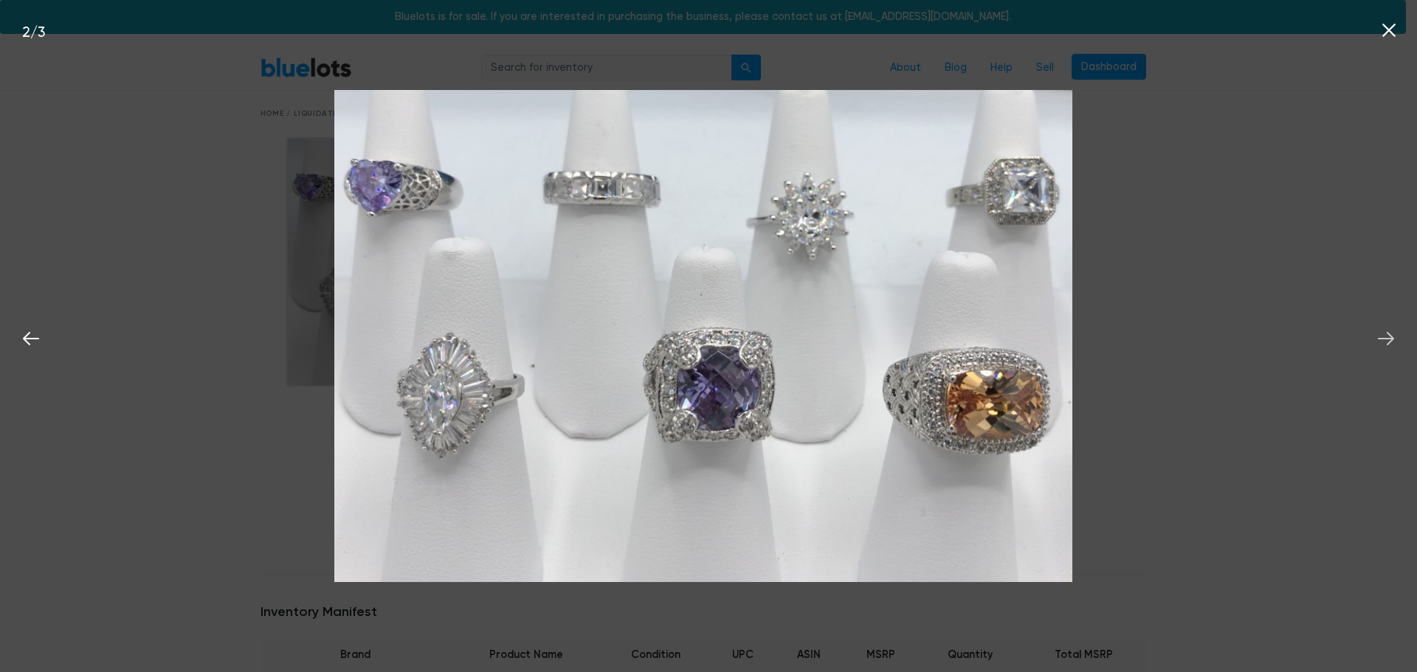
click at [1393, 339] on icon at bounding box center [1386, 338] width 16 height 13
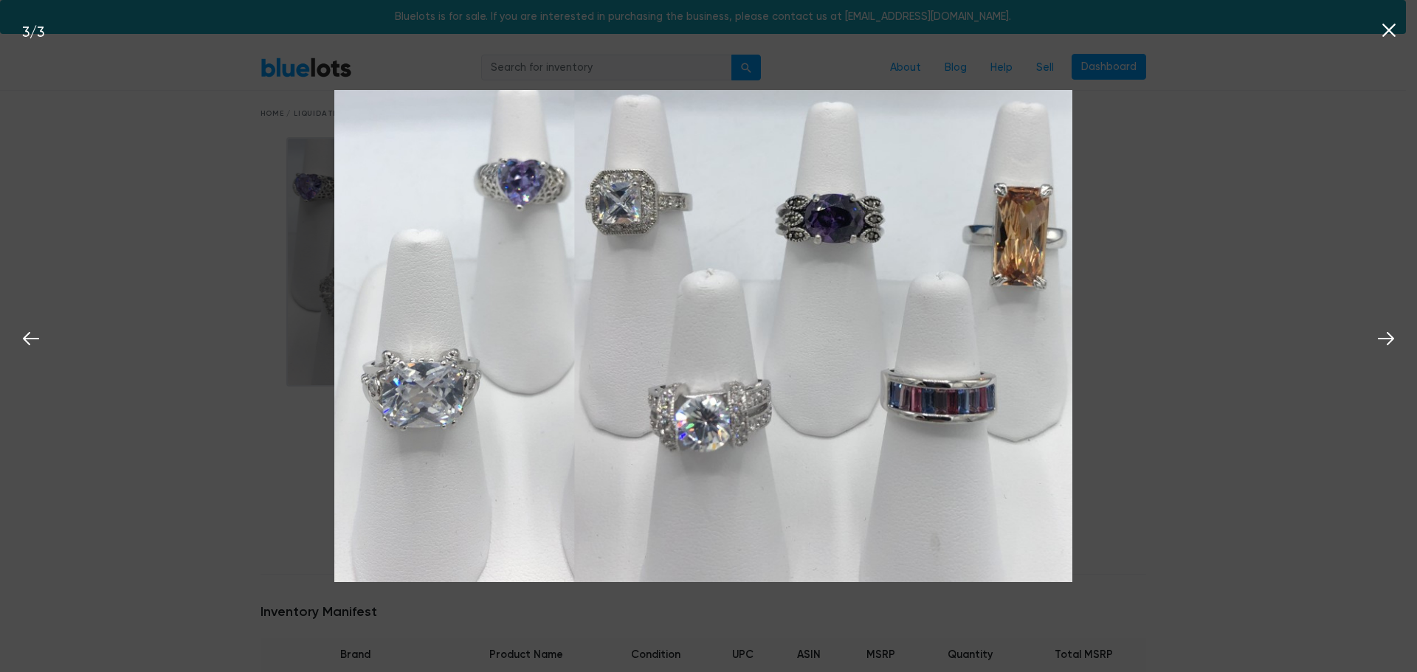
click at [1334, 137] on div "3 / 3" at bounding box center [708, 336] width 1417 height 672
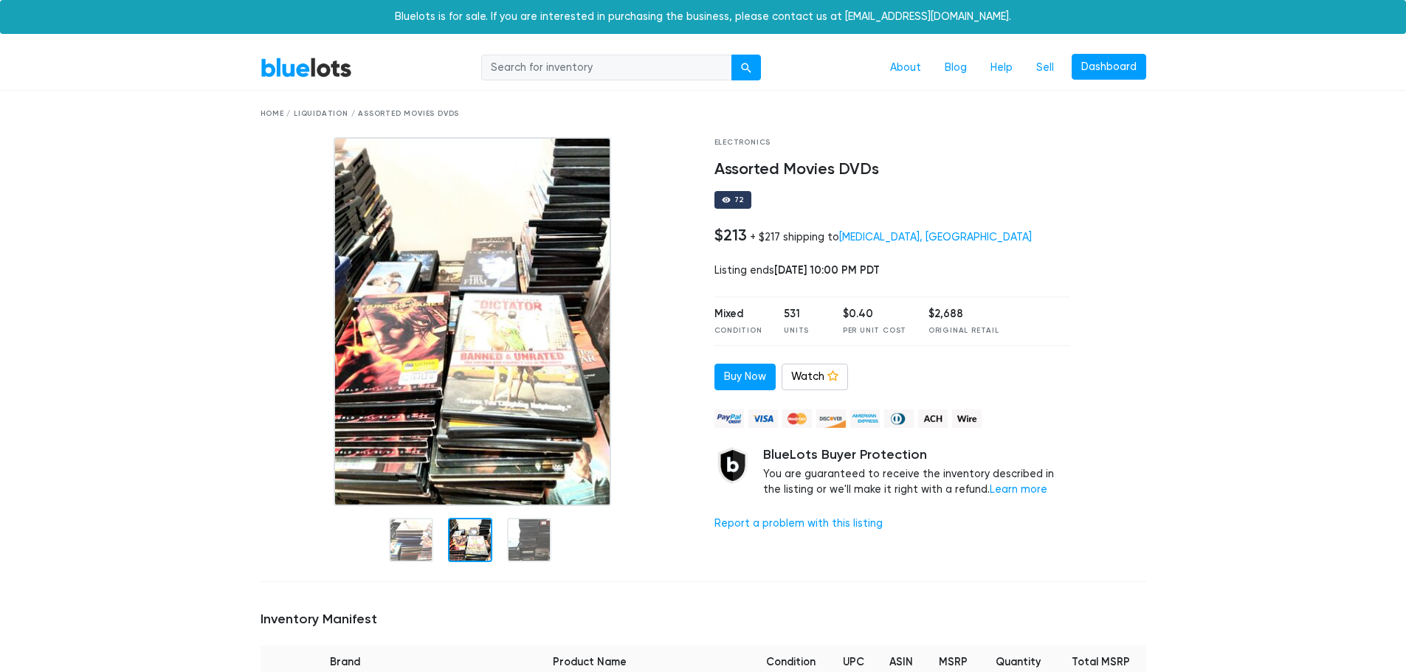
click at [457, 532] on div at bounding box center [470, 540] width 44 height 44
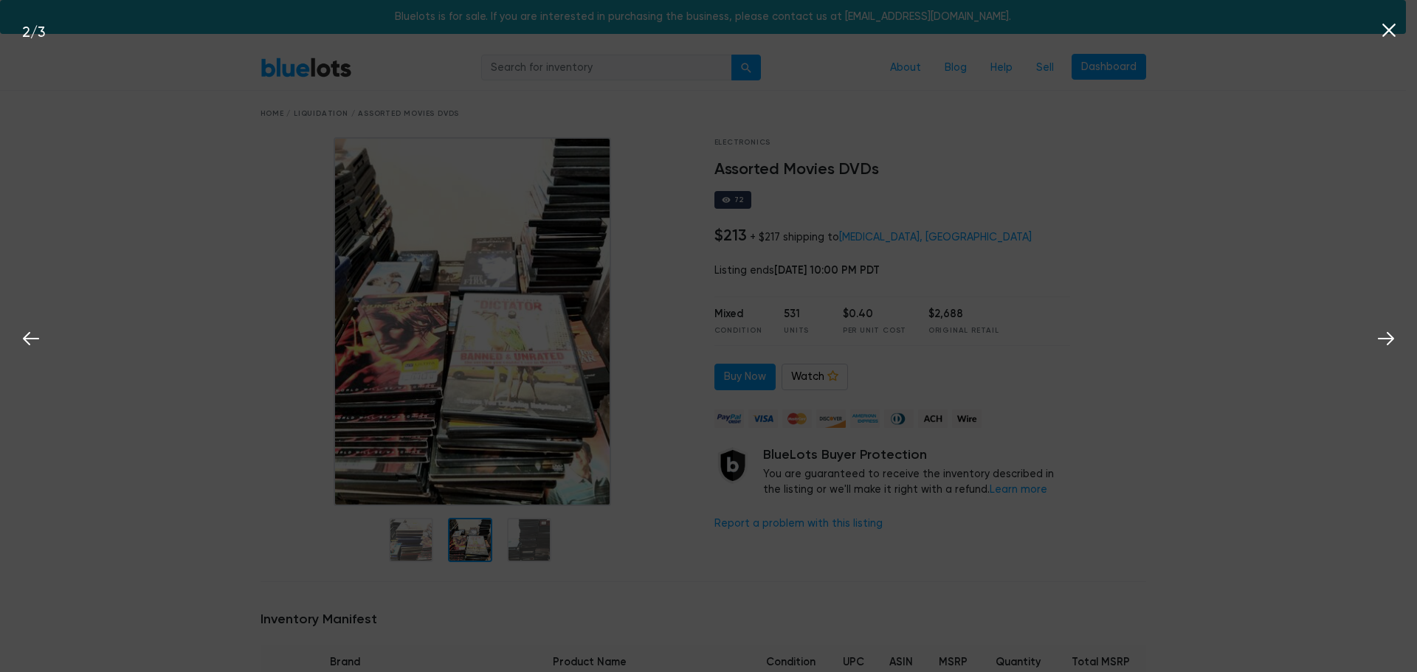
click at [530, 528] on div "2 / 3" at bounding box center [708, 336] width 1417 height 672
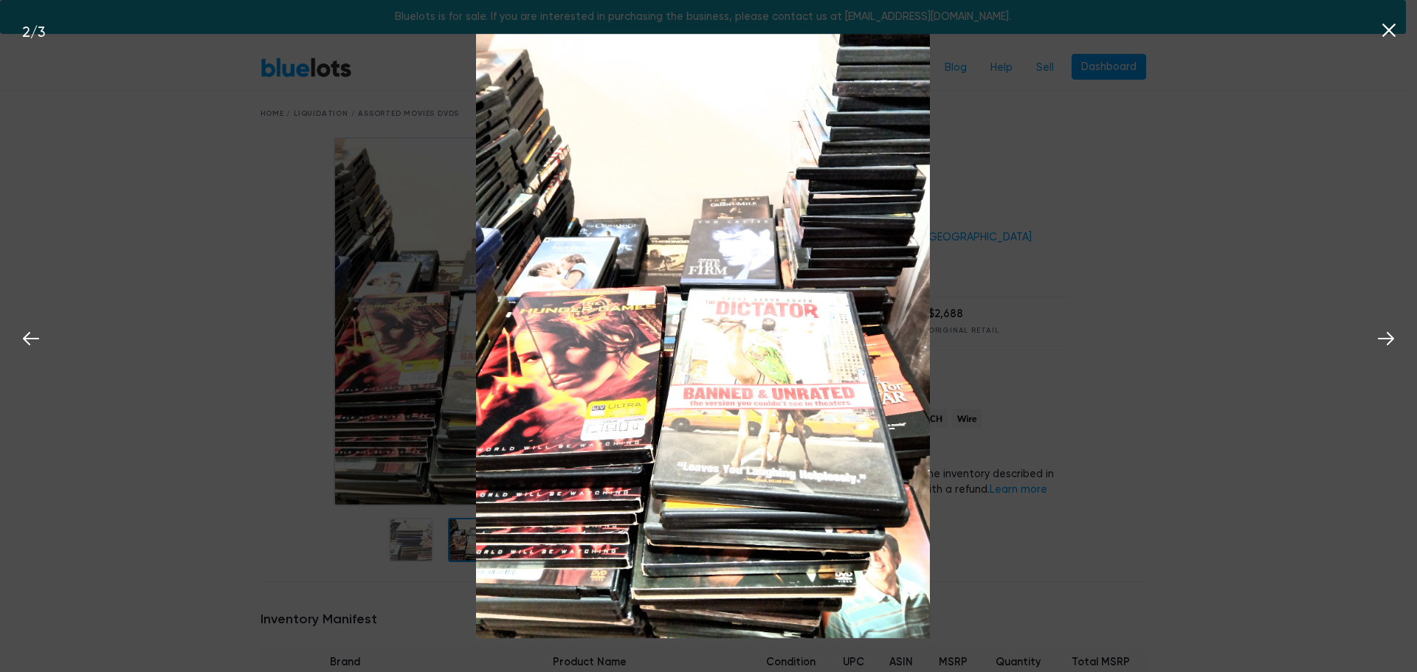
click at [522, 542] on img at bounding box center [703, 336] width 454 height 605
click at [193, 120] on div "2 / 3" at bounding box center [708, 336] width 1417 height 672
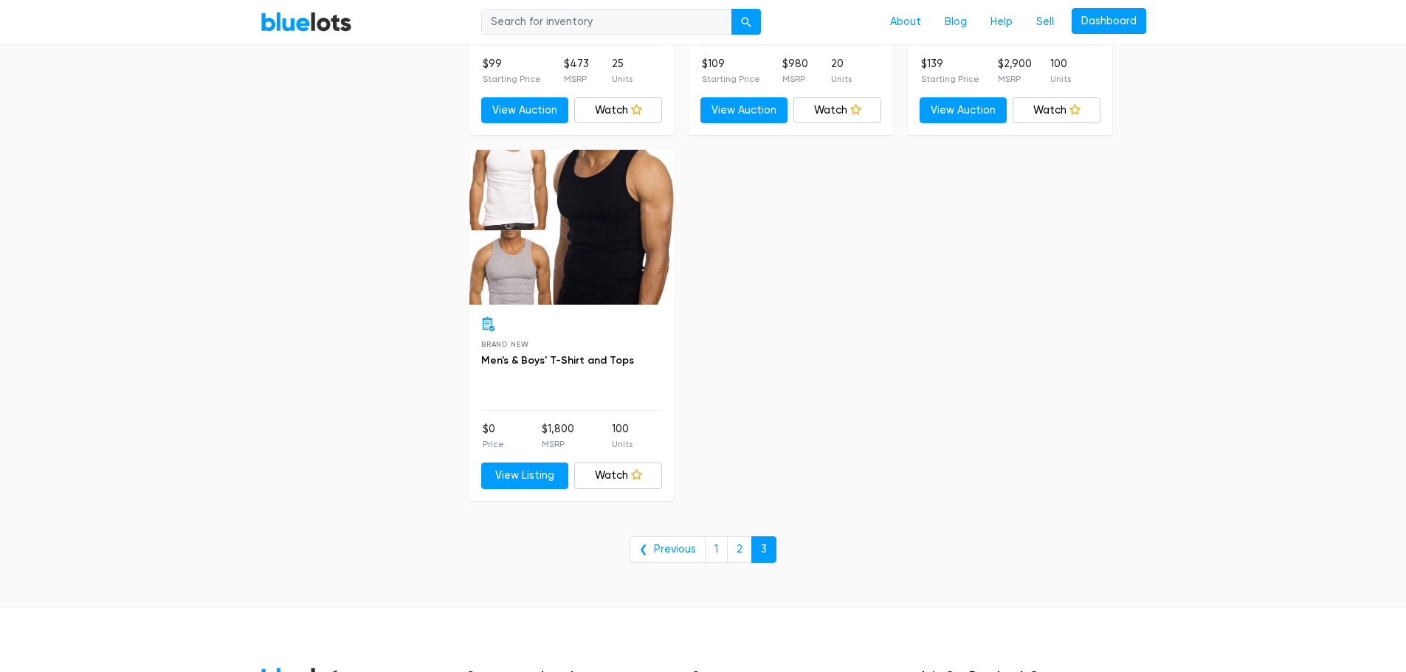
scroll to position [4058, 0]
